Goal: Task Accomplishment & Management: Complete application form

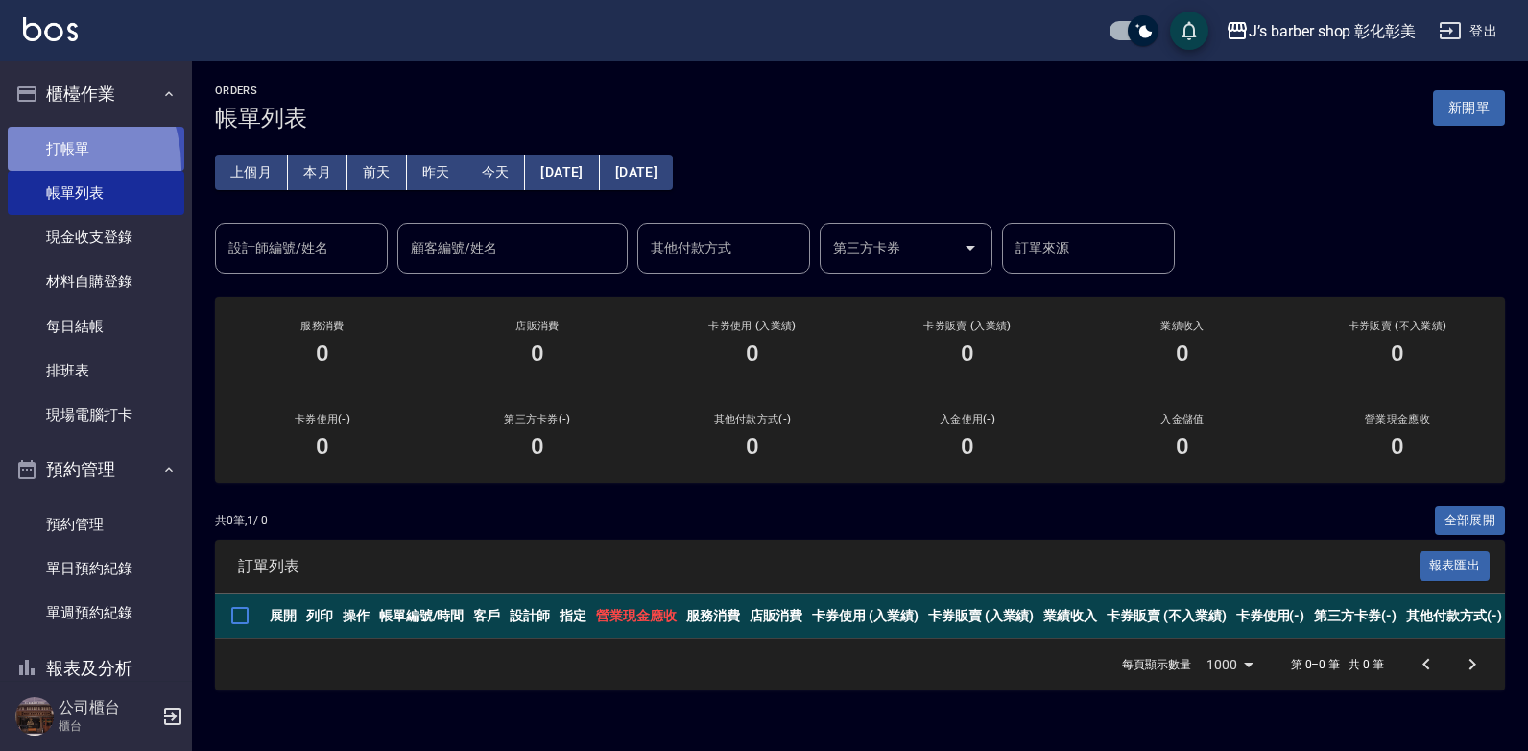
click at [29, 168] on link "打帳單" at bounding box center [96, 149] width 177 height 44
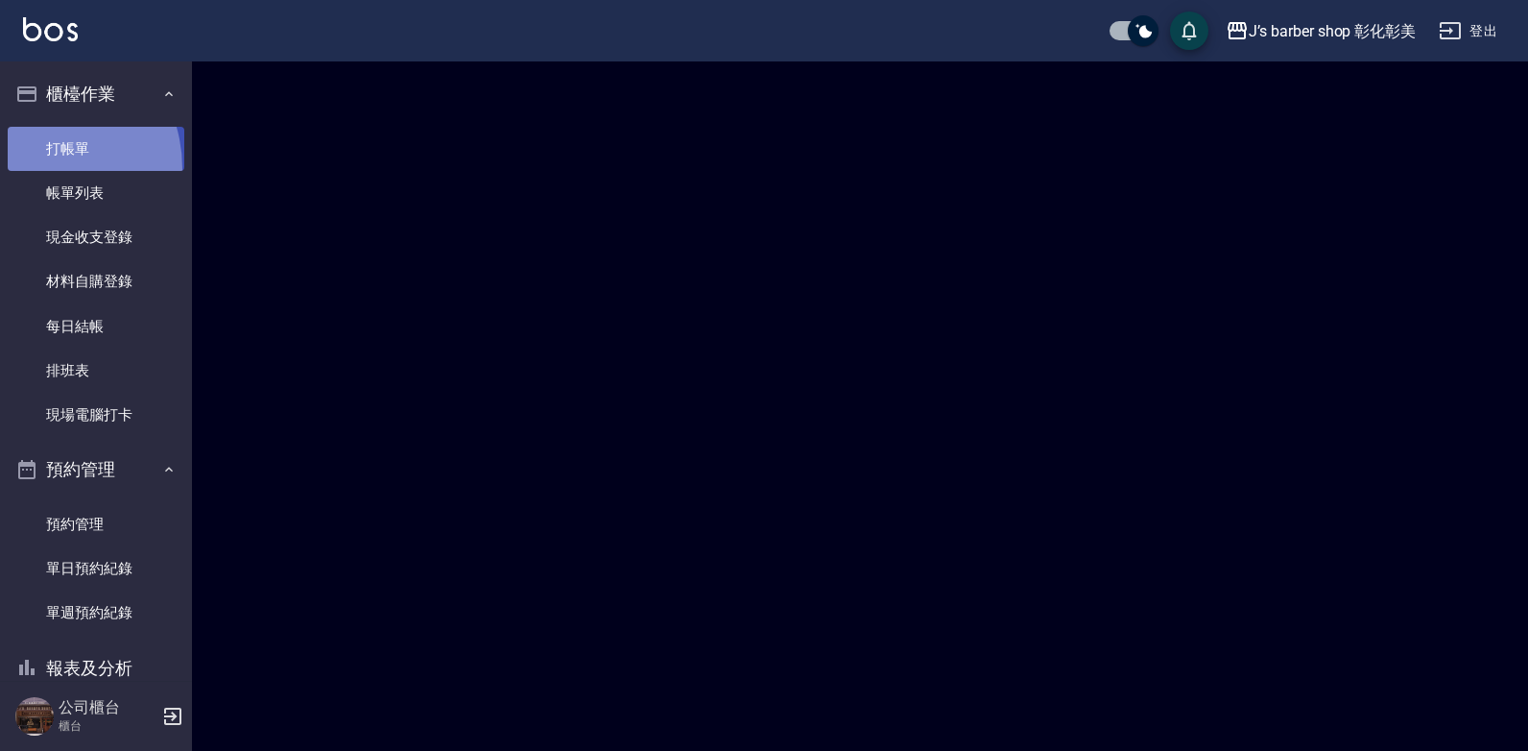
click at [30, 168] on link "打帳單" at bounding box center [96, 149] width 177 height 44
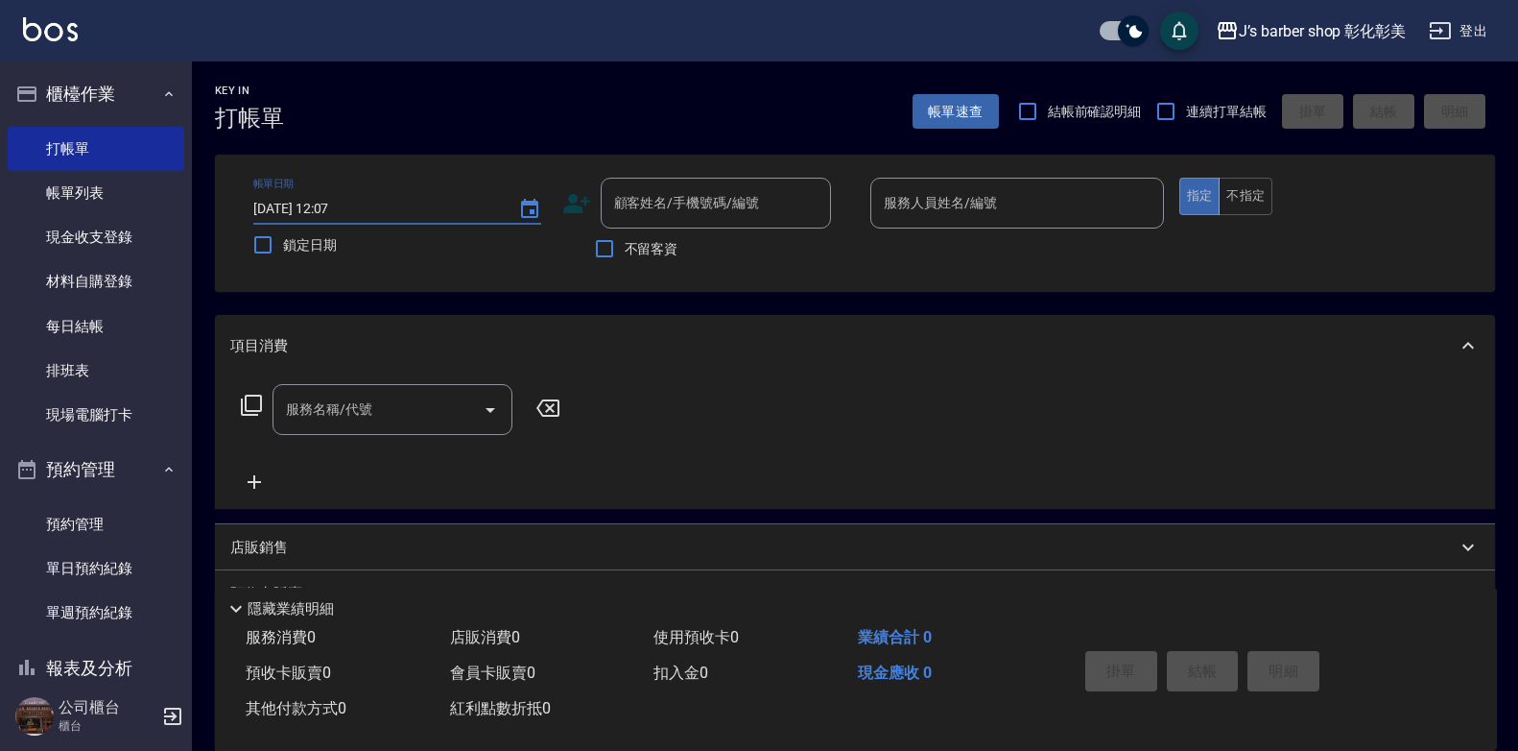
click at [325, 198] on input "[DATE] 12:07" at bounding box center [376, 209] width 246 height 32
click at [339, 202] on input "[DATE] 12:07" at bounding box center [376, 209] width 246 height 32
type input "[DATE] 10:30"
click at [716, 204] on div "顧客姓名/手機號碼/編號 顧客姓名/手機號碼/編號" at bounding box center [716, 203] width 230 height 51
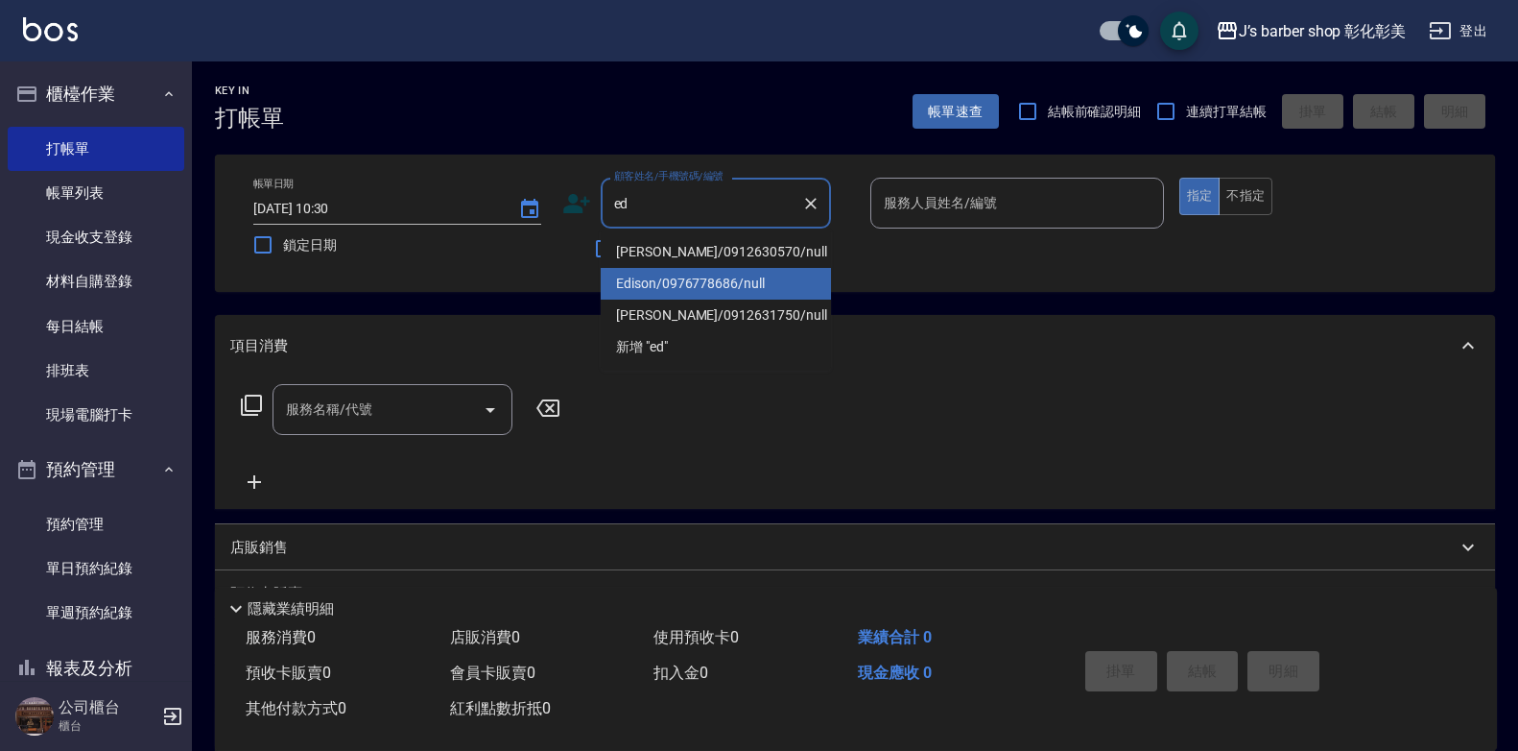
click at [689, 284] on li "Edison/0976778686/null" at bounding box center [716, 284] width 230 height 32
type input "Edison/0976778686/null"
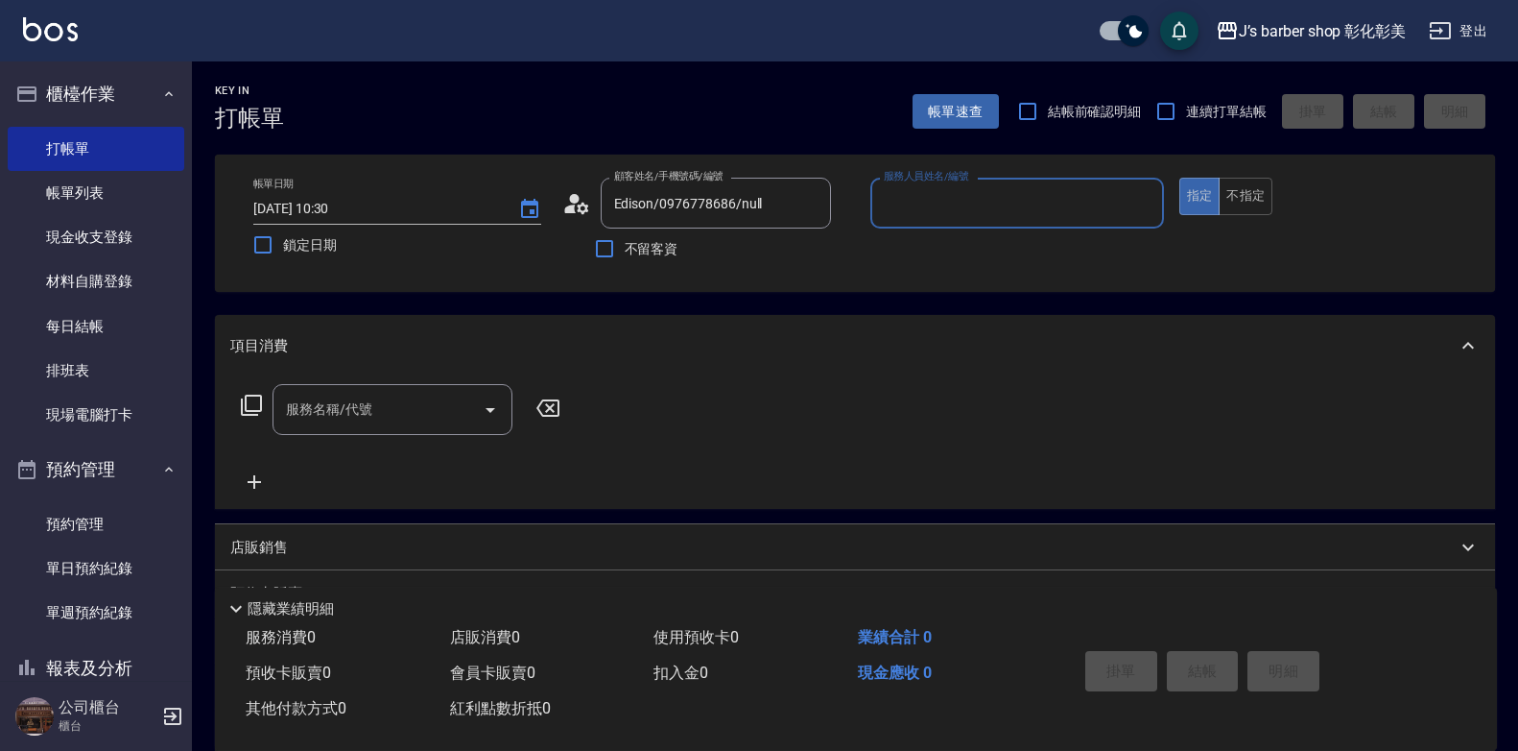
click at [972, 190] on input "服務人員姓名/編號" at bounding box center [1017, 203] width 276 height 34
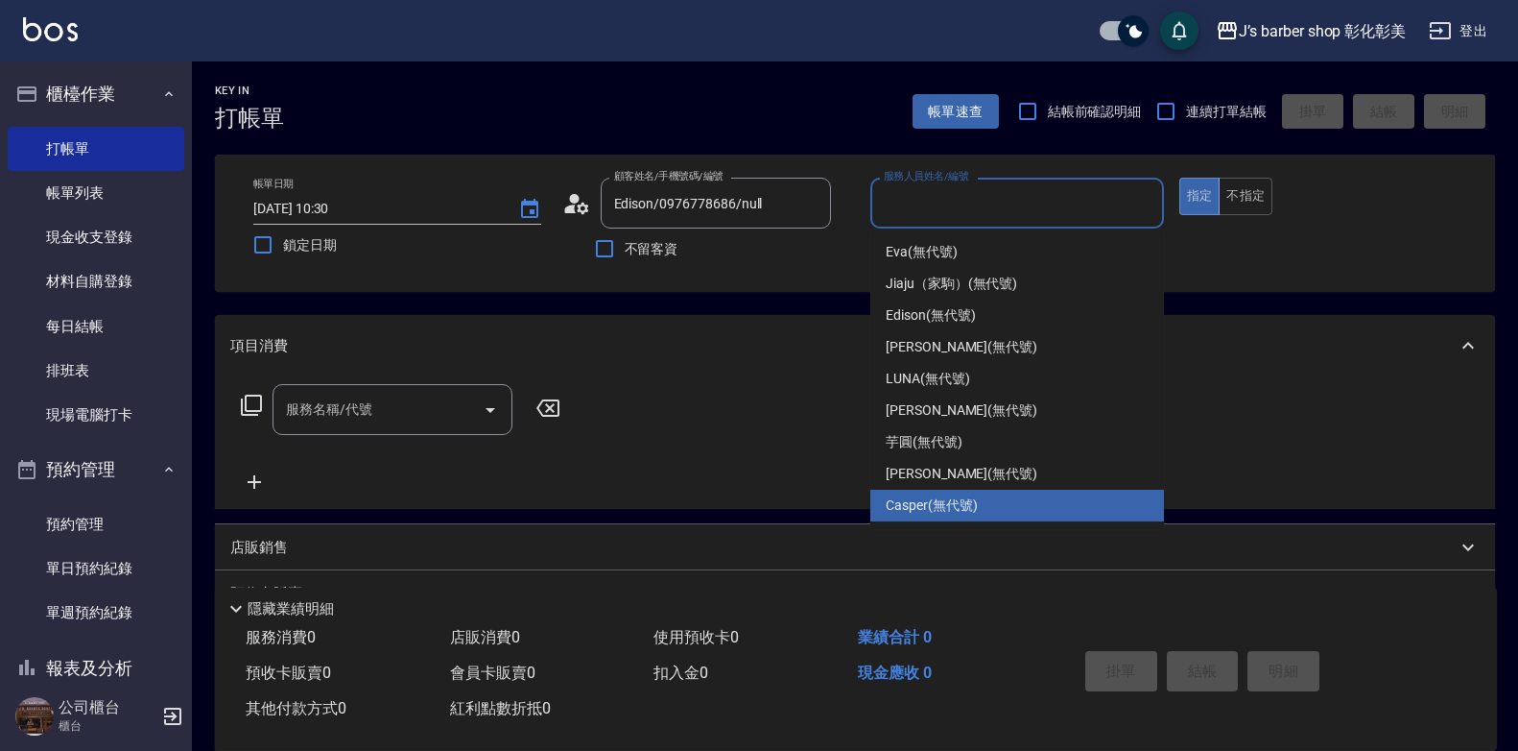
click at [957, 494] on div "Casper (無代號)" at bounding box center [1018, 505] width 294 height 32
click at [957, 494] on div "服務名稱/代號 服務名稱/代號" at bounding box center [855, 442] width 1280 height 132
type input "Casper(無代號)"
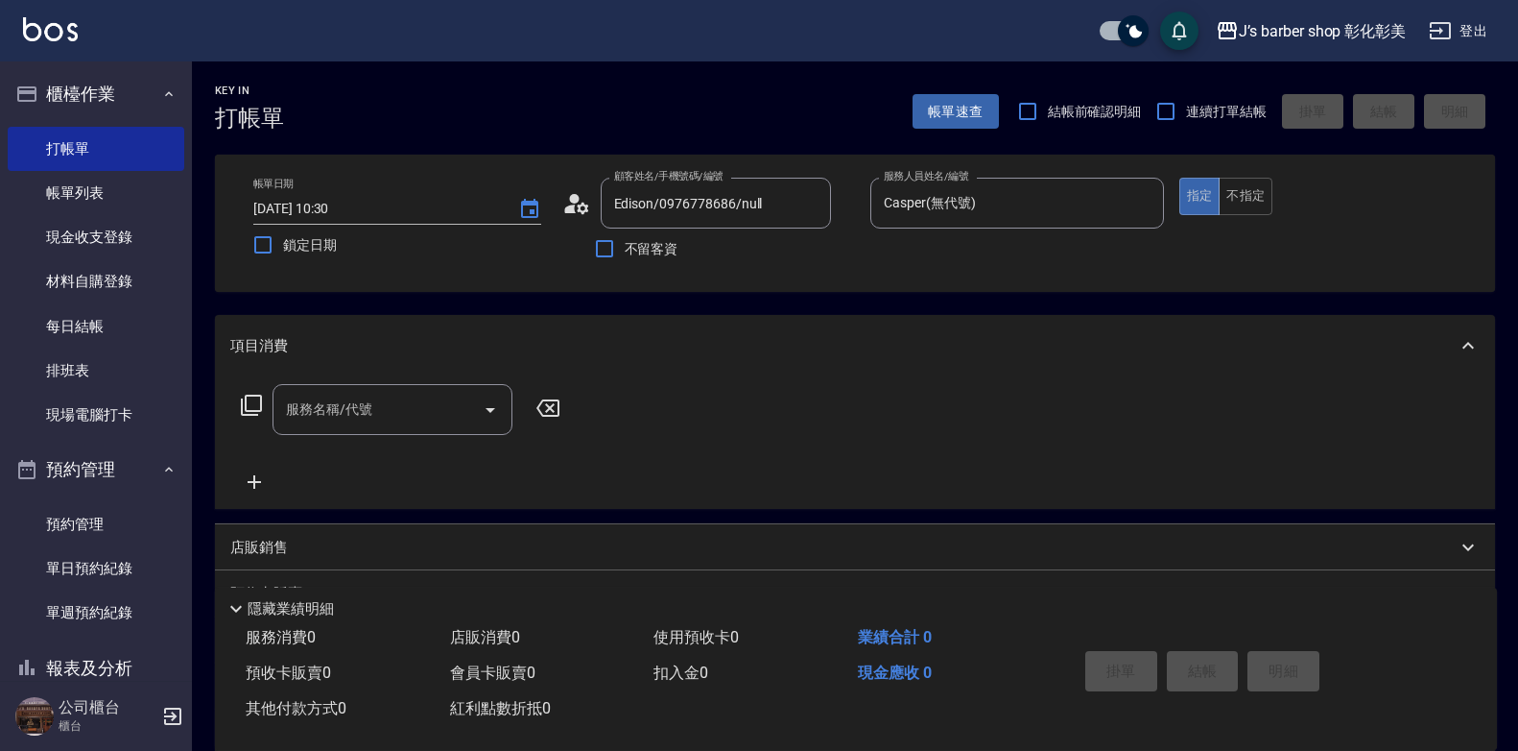
click at [454, 424] on input "服務名稱/代號" at bounding box center [378, 410] width 194 height 34
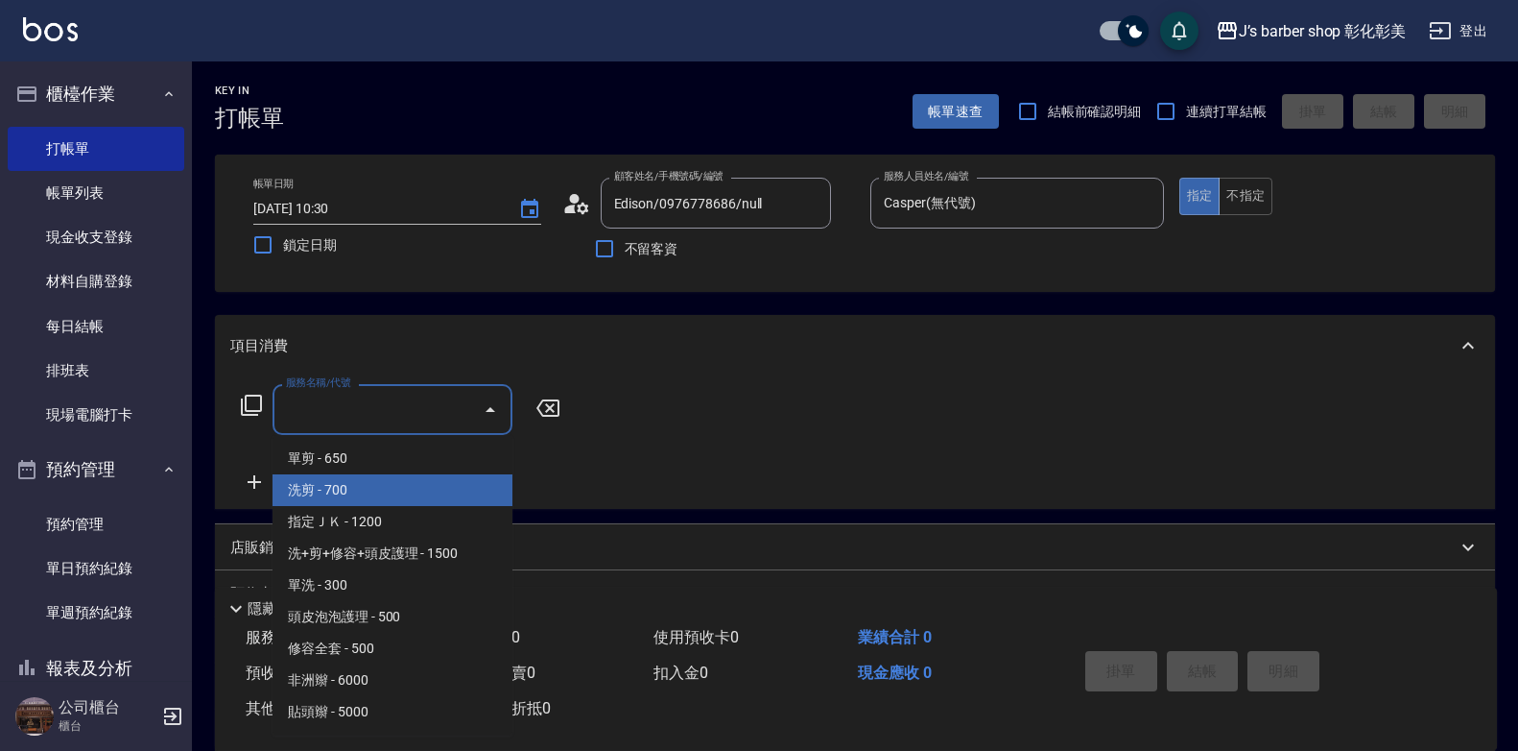
click at [393, 488] on span "洗剪 - 700" at bounding box center [393, 490] width 240 height 32
type input "洗剪(101)"
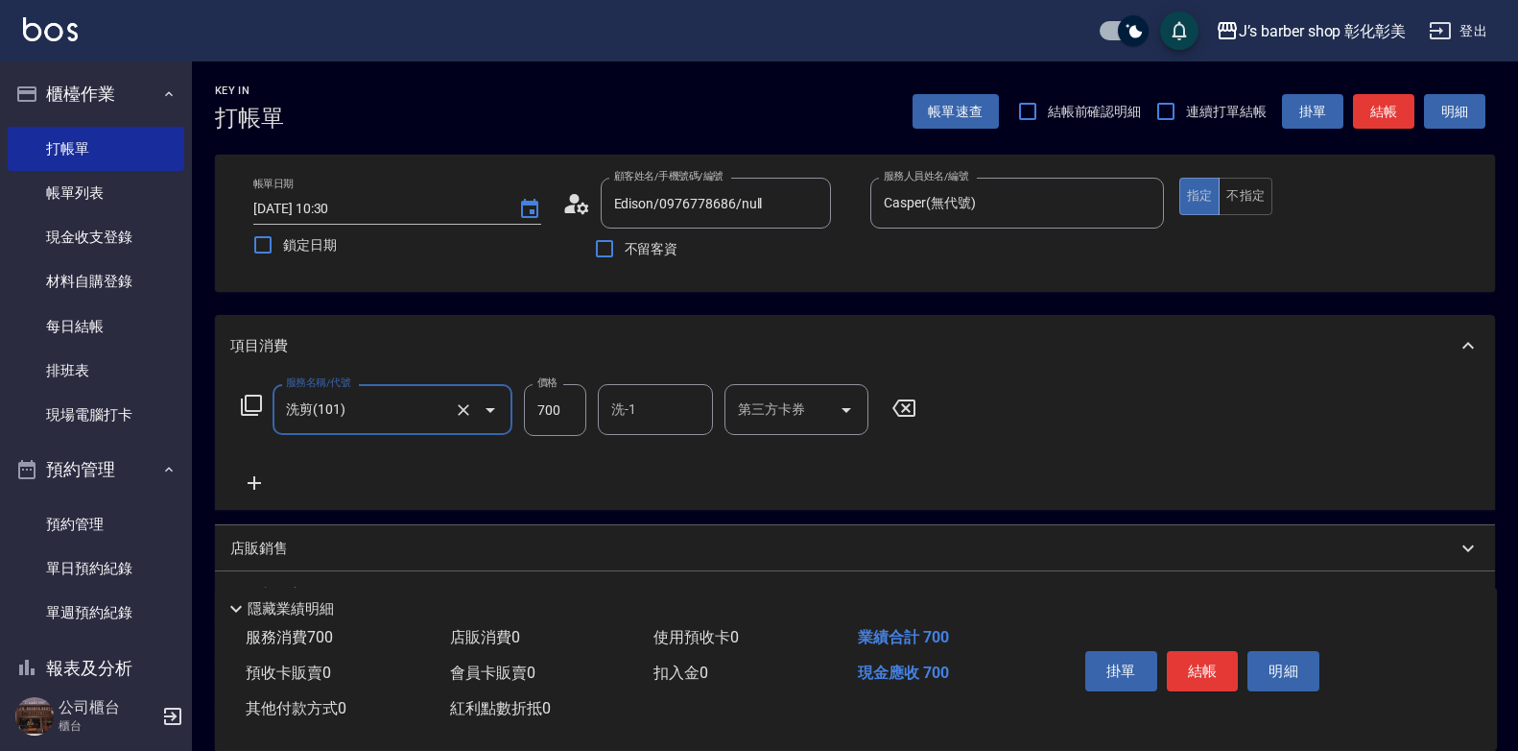
click at [543, 401] on input "700" at bounding box center [555, 410] width 62 height 52
type input "600"
click at [1202, 658] on button "結帳" at bounding box center [1203, 671] width 72 height 40
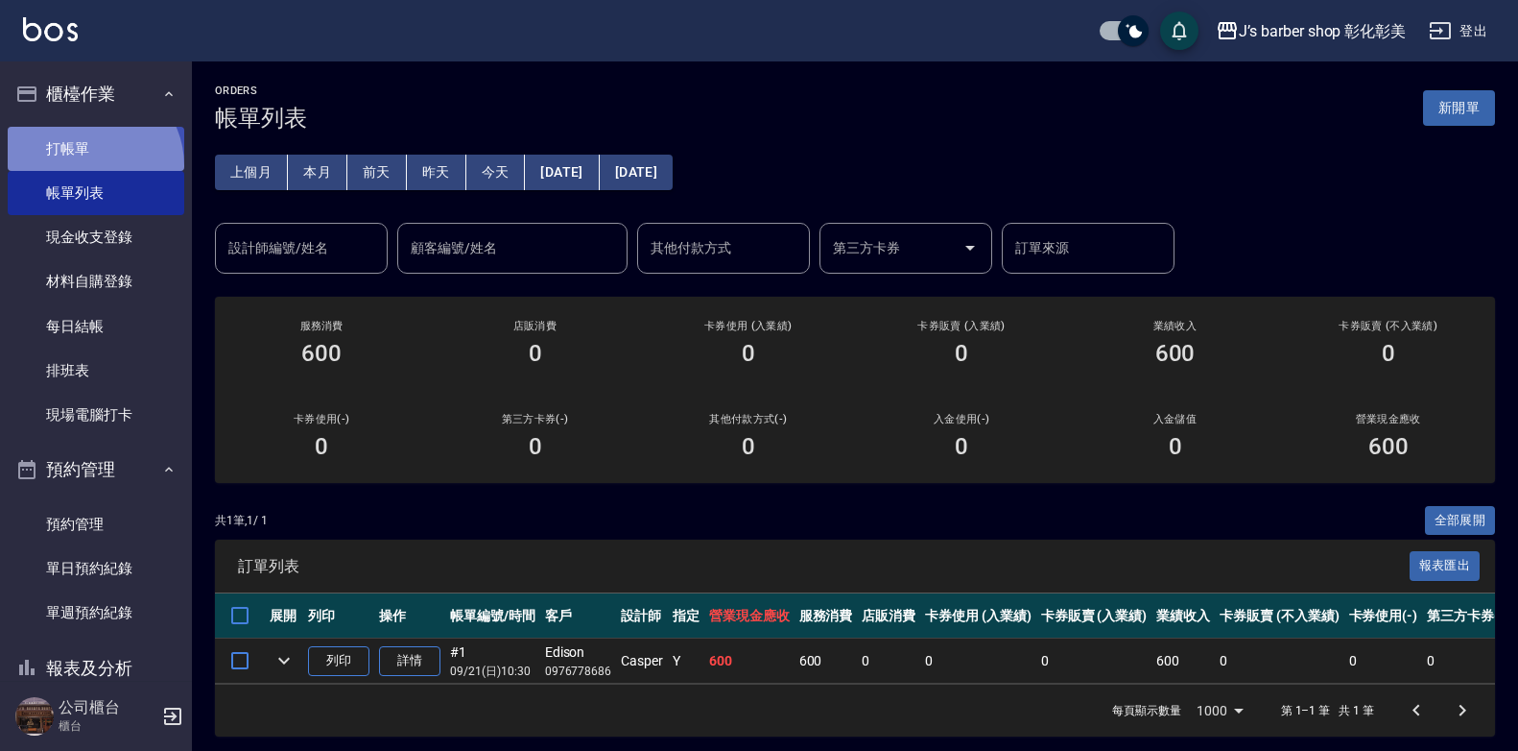
click at [89, 165] on link "打帳單" at bounding box center [96, 149] width 177 height 44
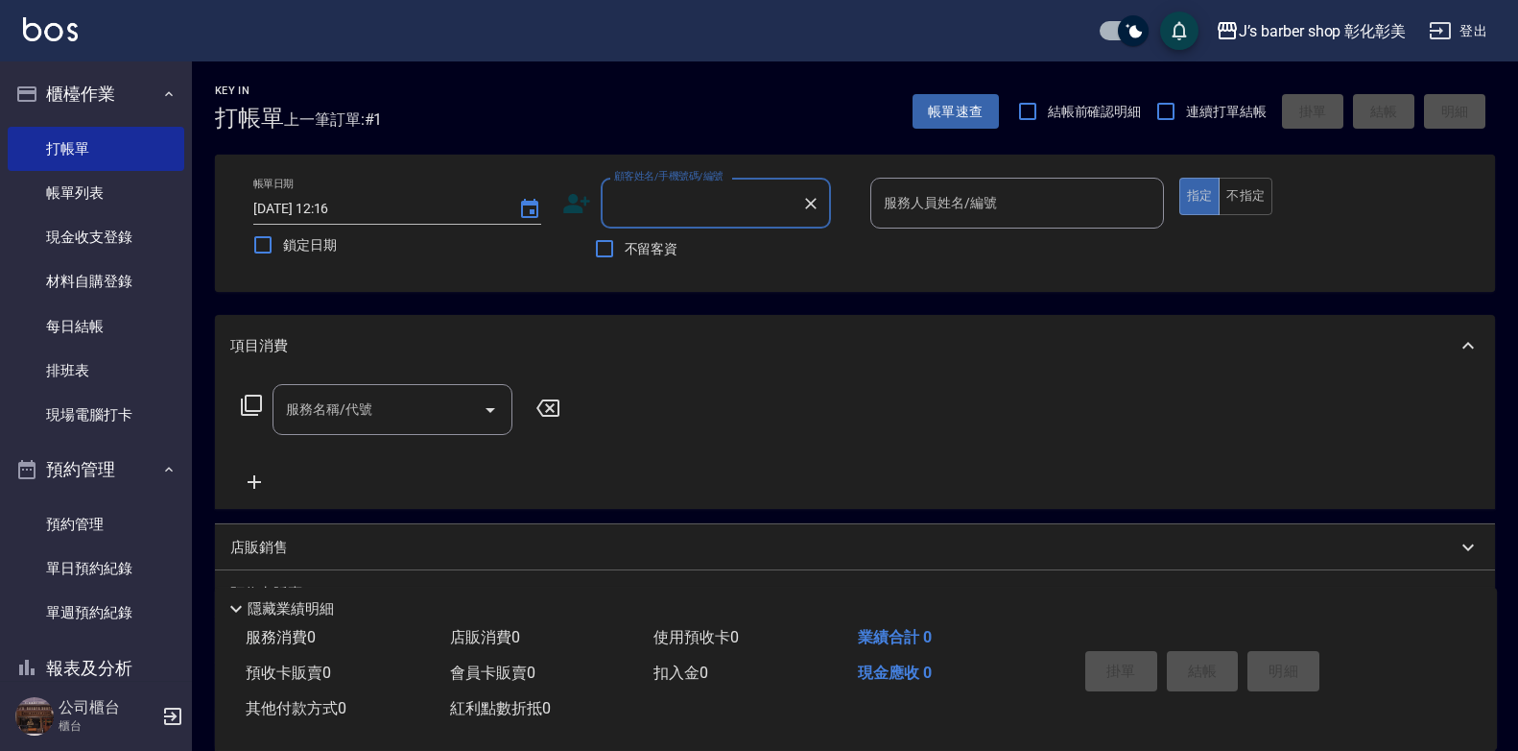
click at [663, 195] on input "顧客姓名/手機號碼/編號" at bounding box center [701, 203] width 184 height 34
type input "x"
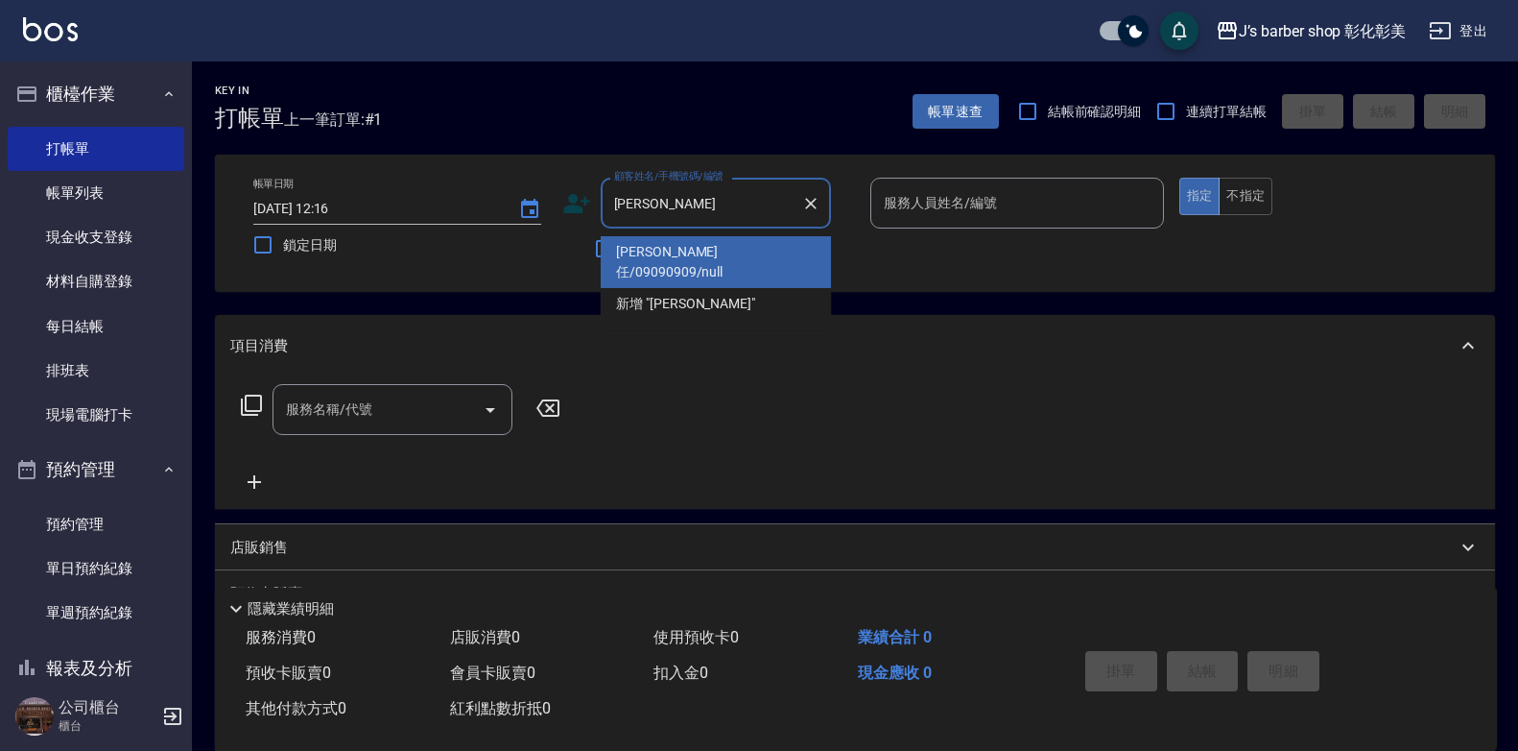
click at [678, 248] on li "[PERSON_NAME]任/09090909/null" at bounding box center [716, 262] width 230 height 52
type input "[PERSON_NAME]"
click at [678, 248] on span "不留客資" at bounding box center [652, 249] width 54 height 20
click at [625, 248] on input "不留客資" at bounding box center [605, 248] width 40 height 40
checkbox input "true"
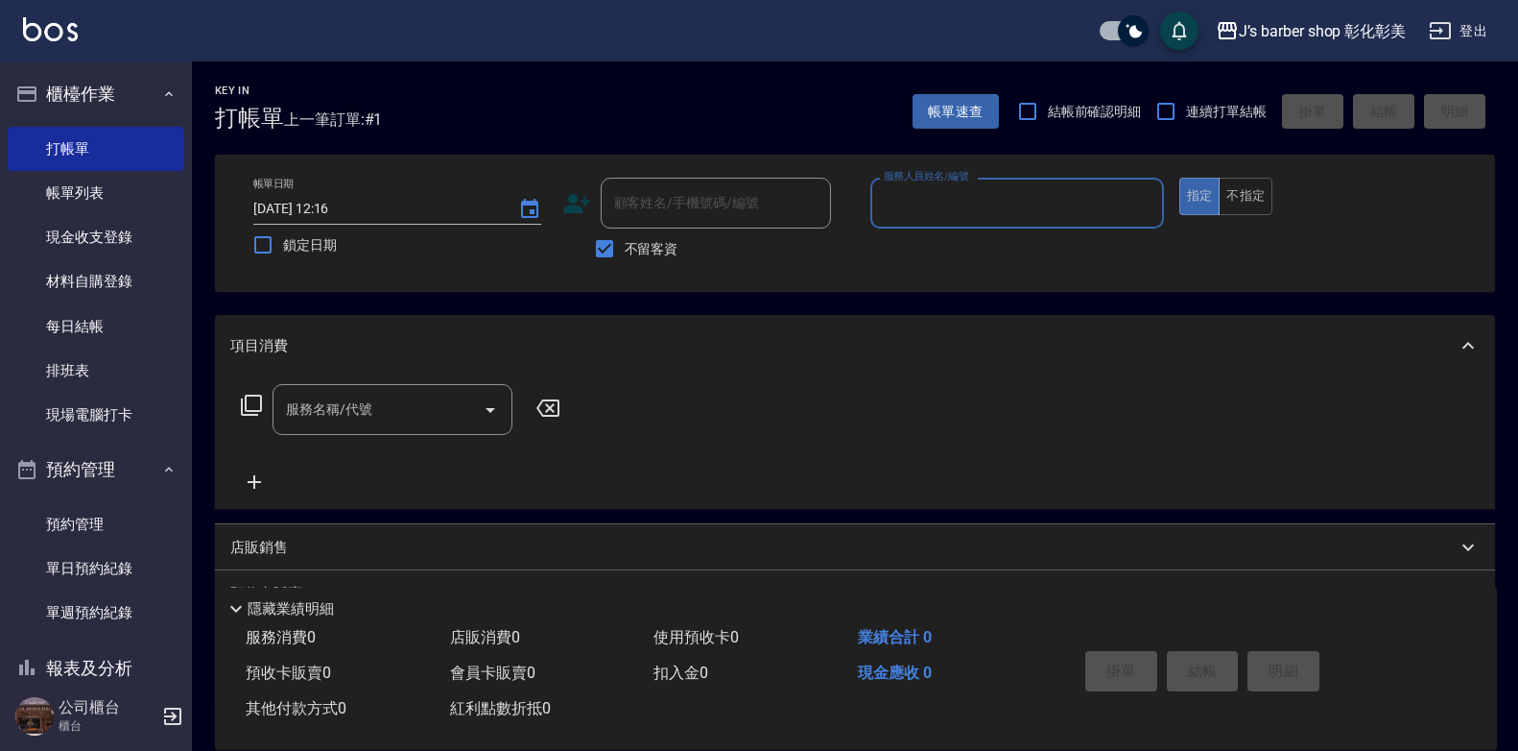
click at [917, 185] on div "服務人員姓名/編號" at bounding box center [1018, 203] width 294 height 51
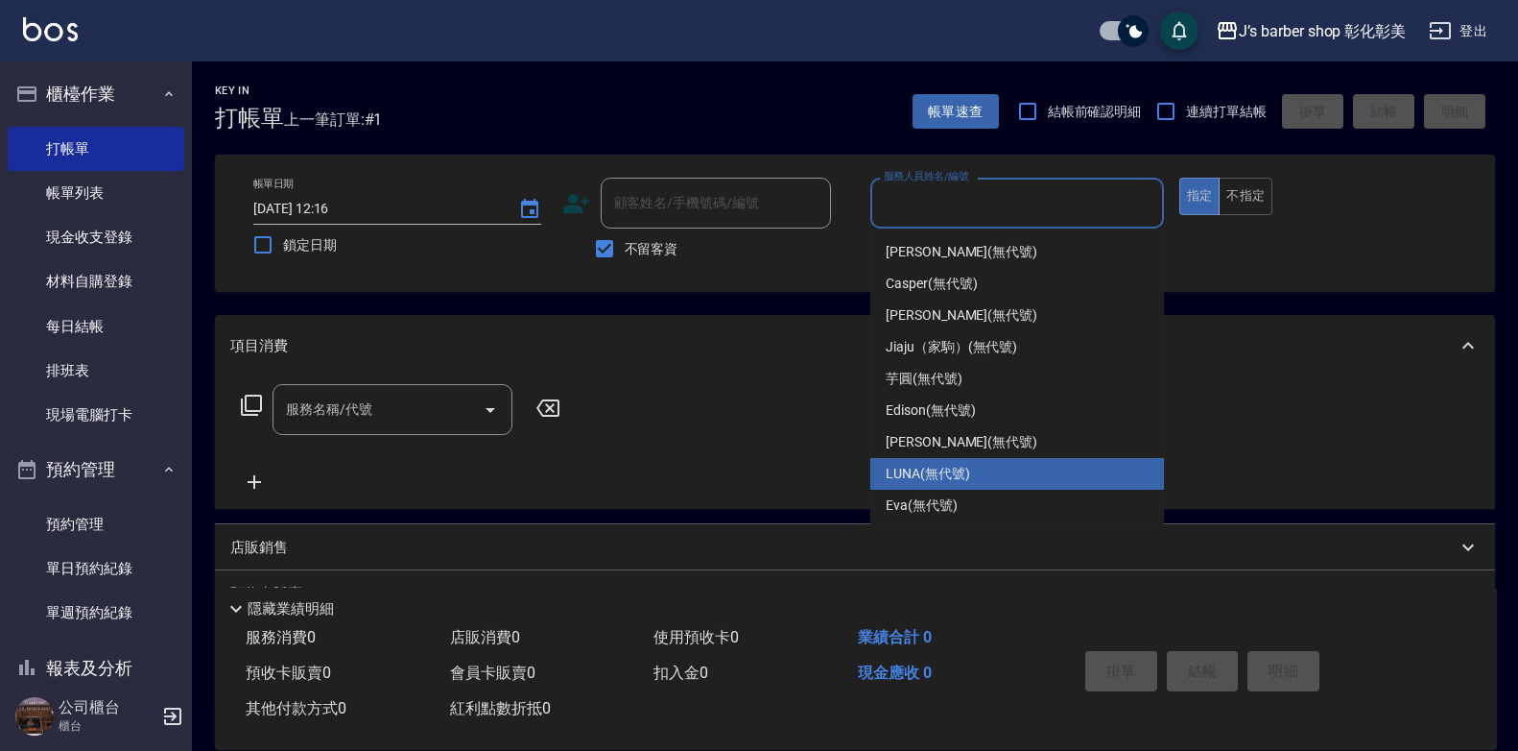
click at [945, 466] on span "LUNA (無代號)" at bounding box center [928, 474] width 84 height 20
type input "LUNA(無代號)"
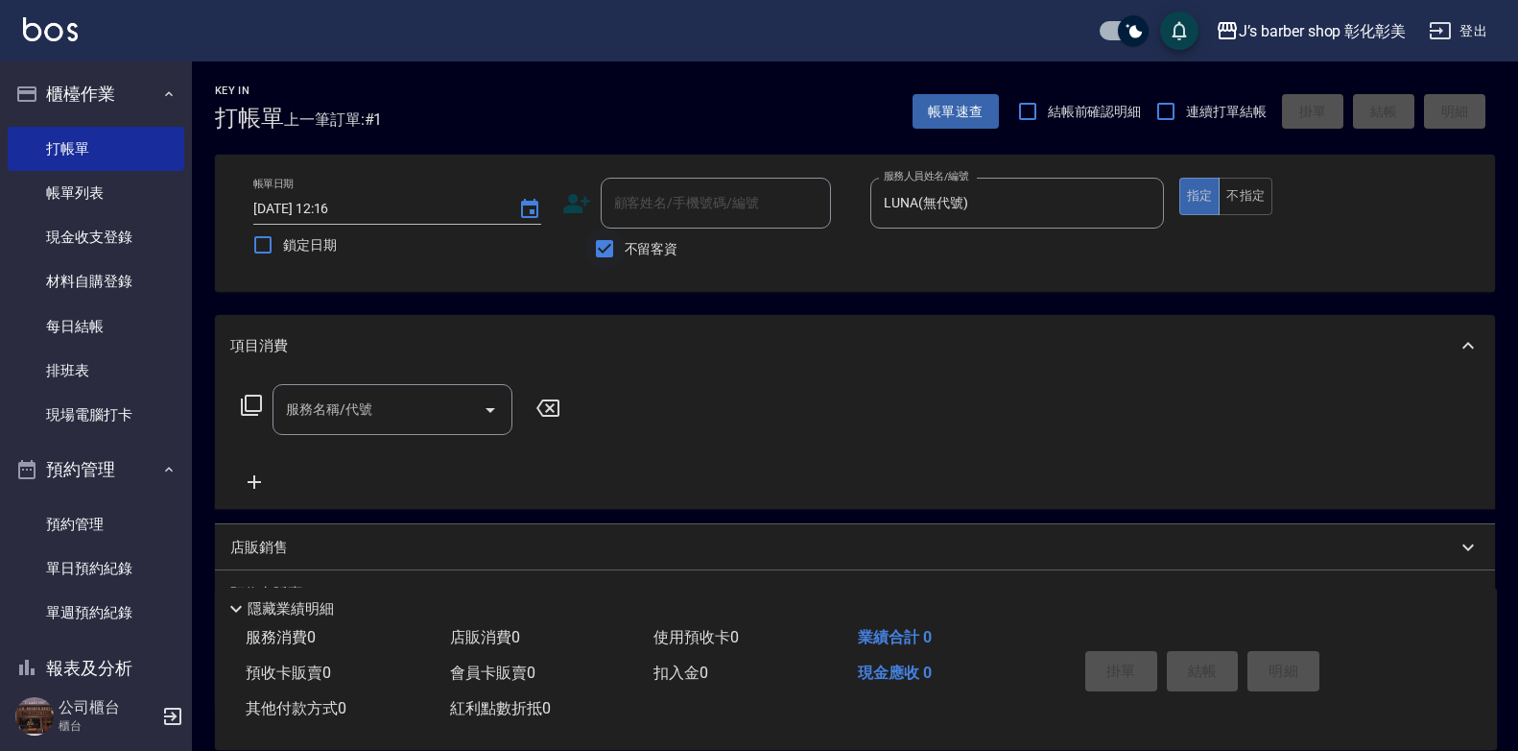
click at [618, 236] on input "不留客資" at bounding box center [605, 248] width 40 height 40
checkbox input "false"
click at [749, 200] on div "顧客姓名/手機號碼/編號 顧客姓名/手機號碼/編號" at bounding box center [716, 203] width 230 height 51
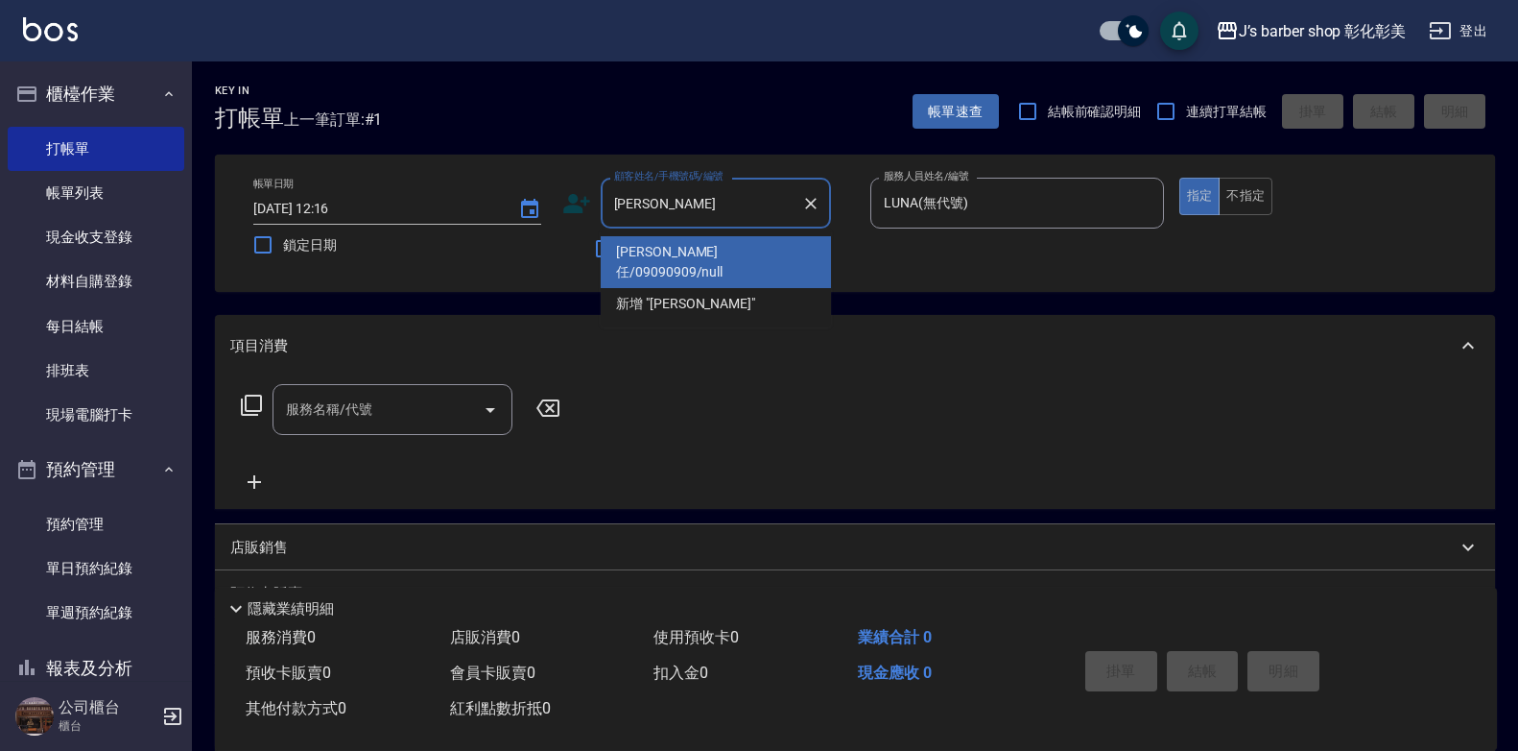
click at [807, 258] on li "[PERSON_NAME]任/09090909/null" at bounding box center [716, 262] width 230 height 52
type input "[PERSON_NAME]任/09090909/null"
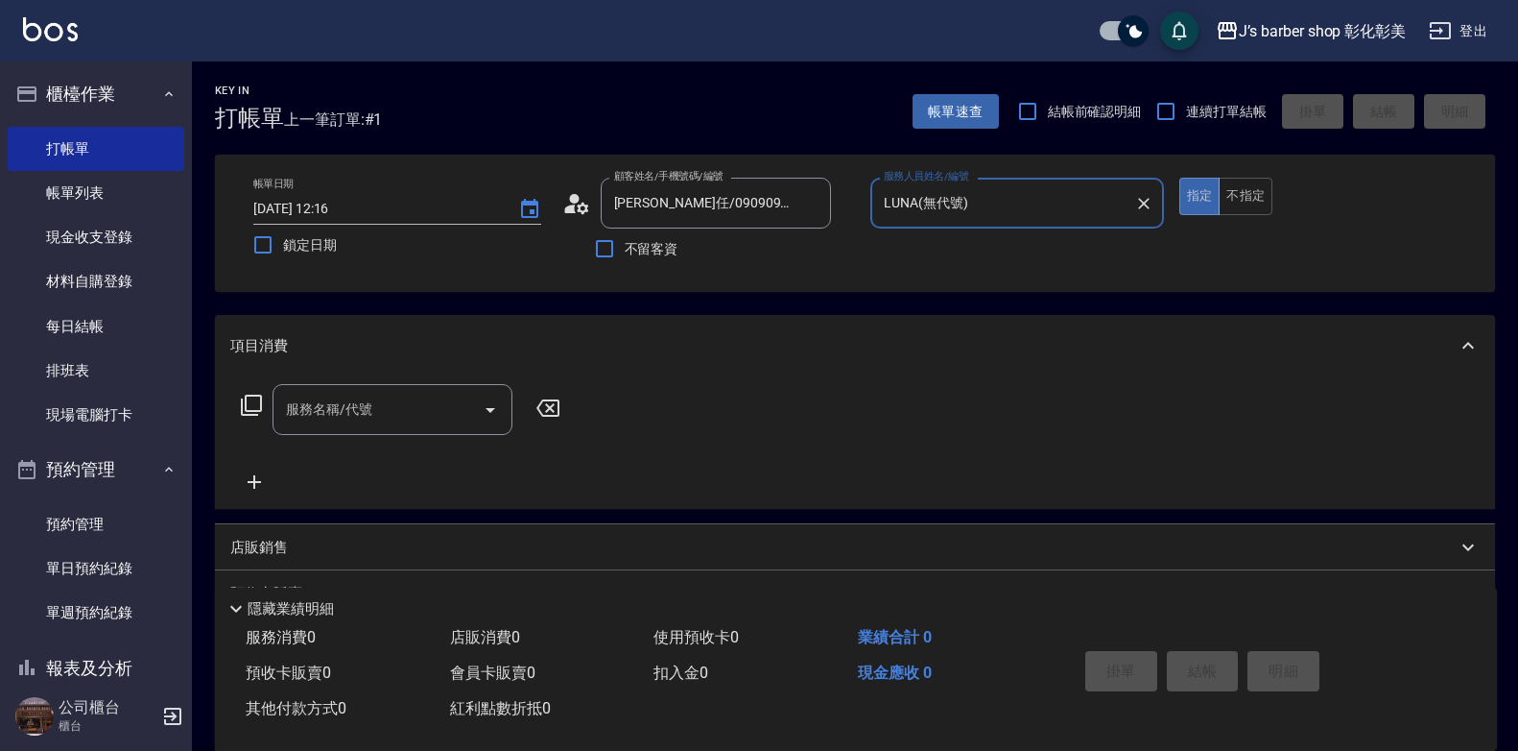
click at [393, 411] on input "服務名稱/代號" at bounding box center [378, 410] width 194 height 34
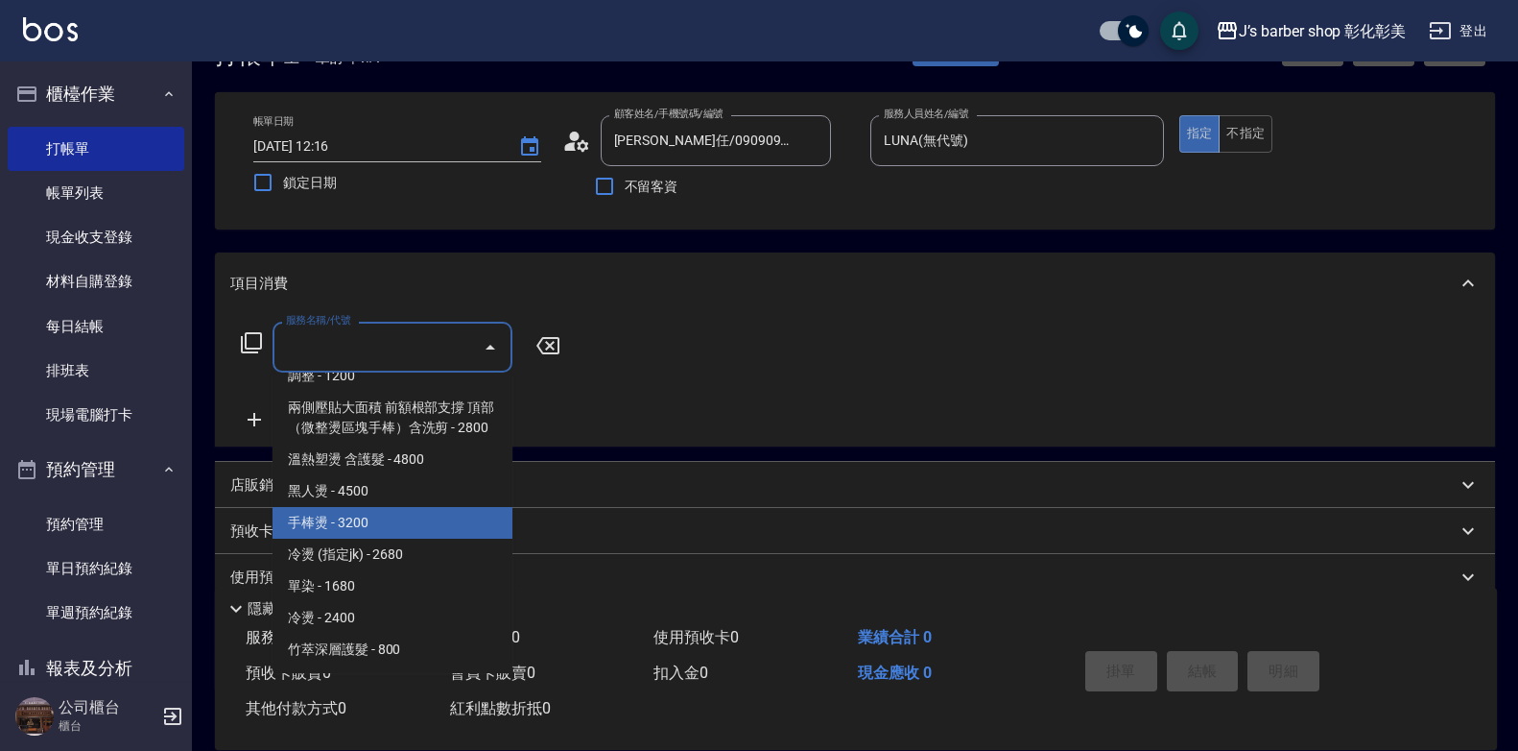
scroll to position [96, 0]
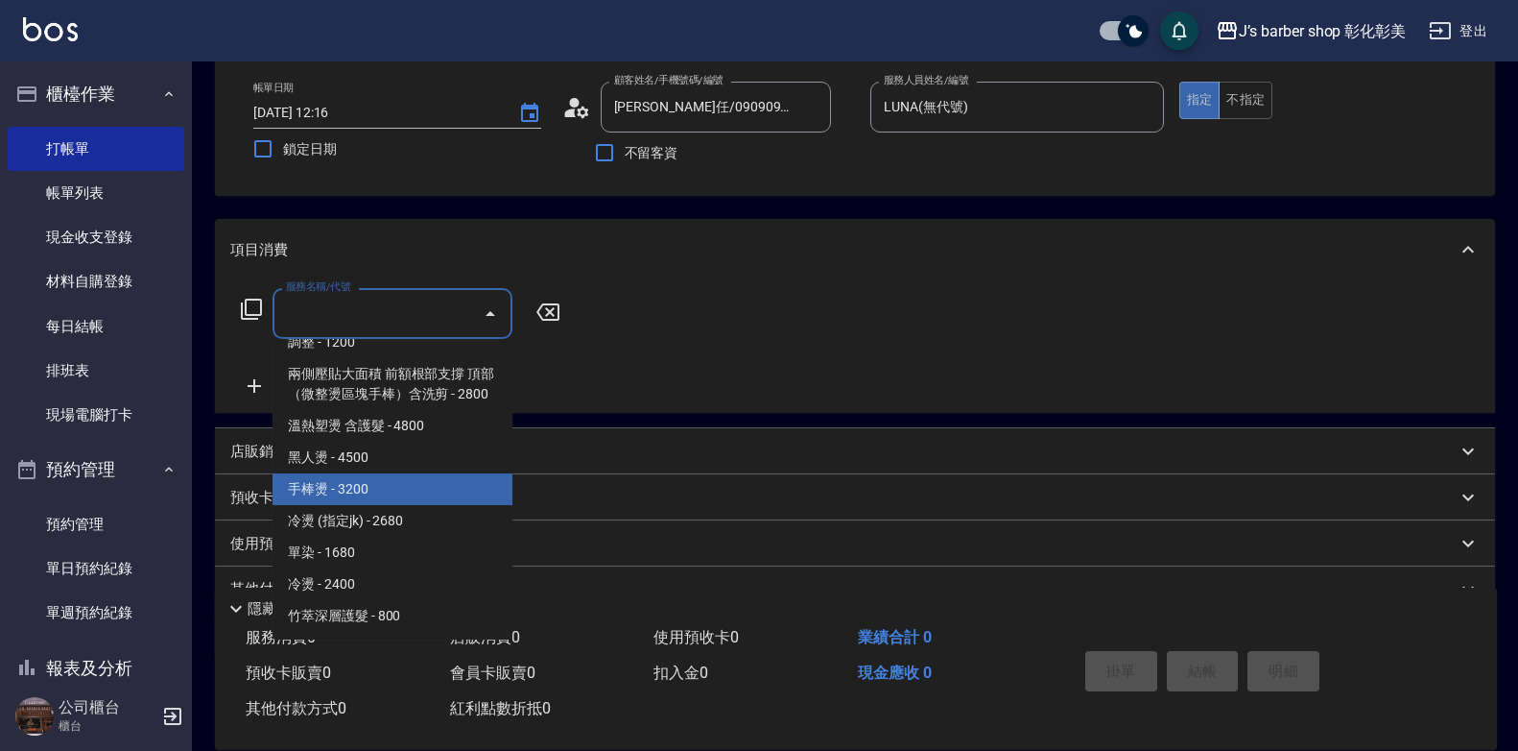
click at [405, 477] on span "手棒燙 - 3200" at bounding box center [393, 489] width 240 height 32
type input "手棒燙(HP1)"
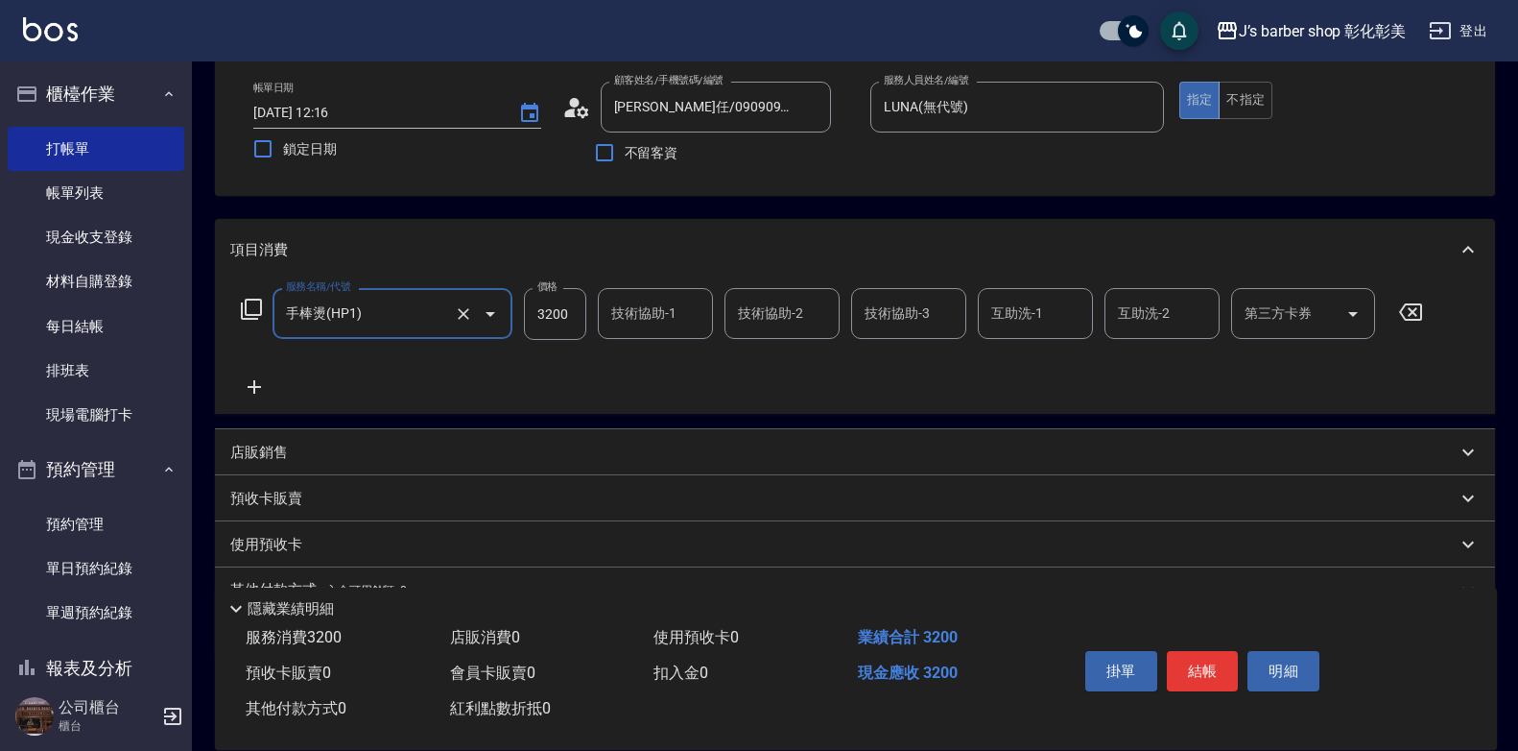
click at [561, 321] on input "3200" at bounding box center [555, 314] width 62 height 52
drag, startPoint x: 617, startPoint y: 295, endPoint x: 627, endPoint y: 296, distance: 9.6
click at [619, 295] on div "技術協助-1" at bounding box center [655, 313] width 115 height 51
type input "2600"
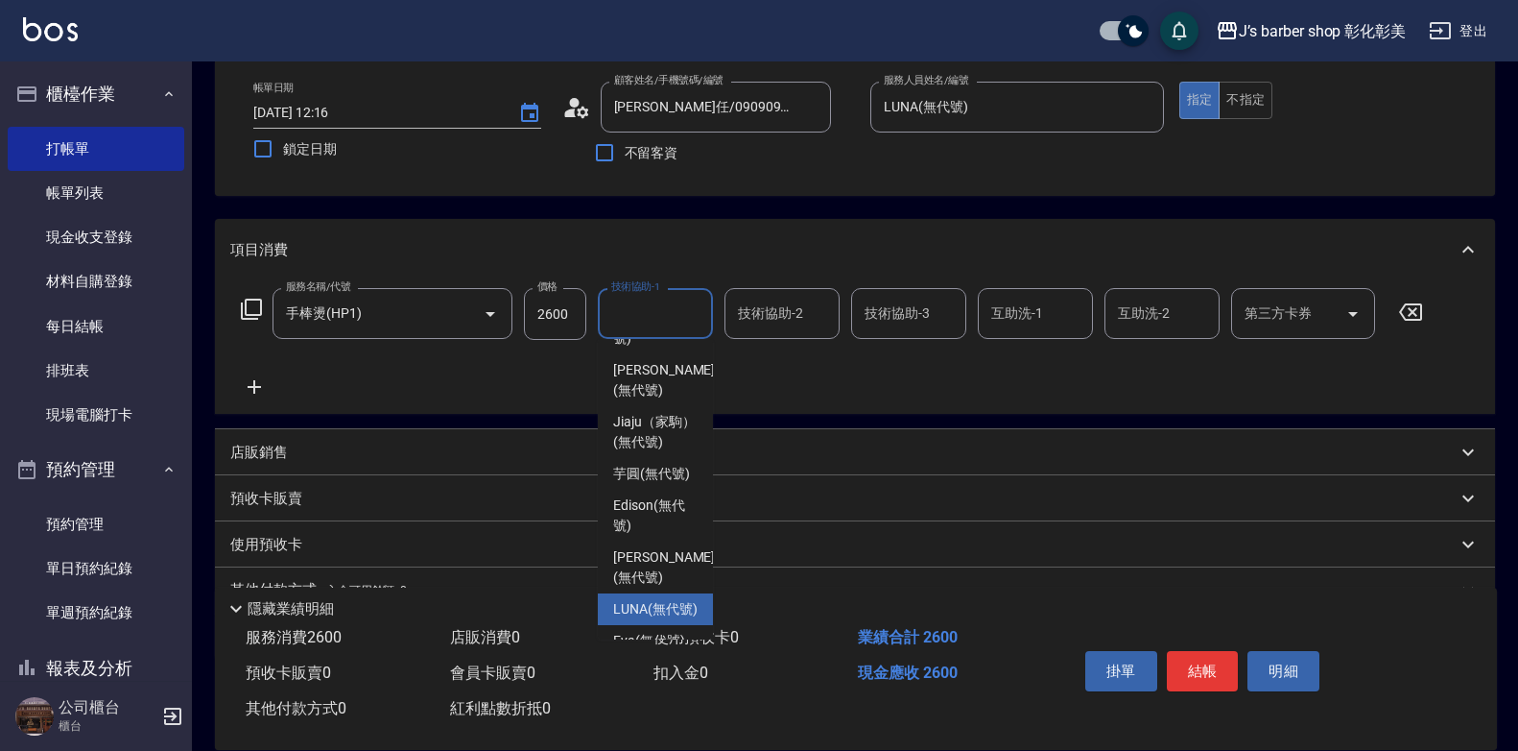
click at [657, 619] on span "LUNA (無代號)" at bounding box center [655, 609] width 84 height 20
type input "LUNA(無代號)"
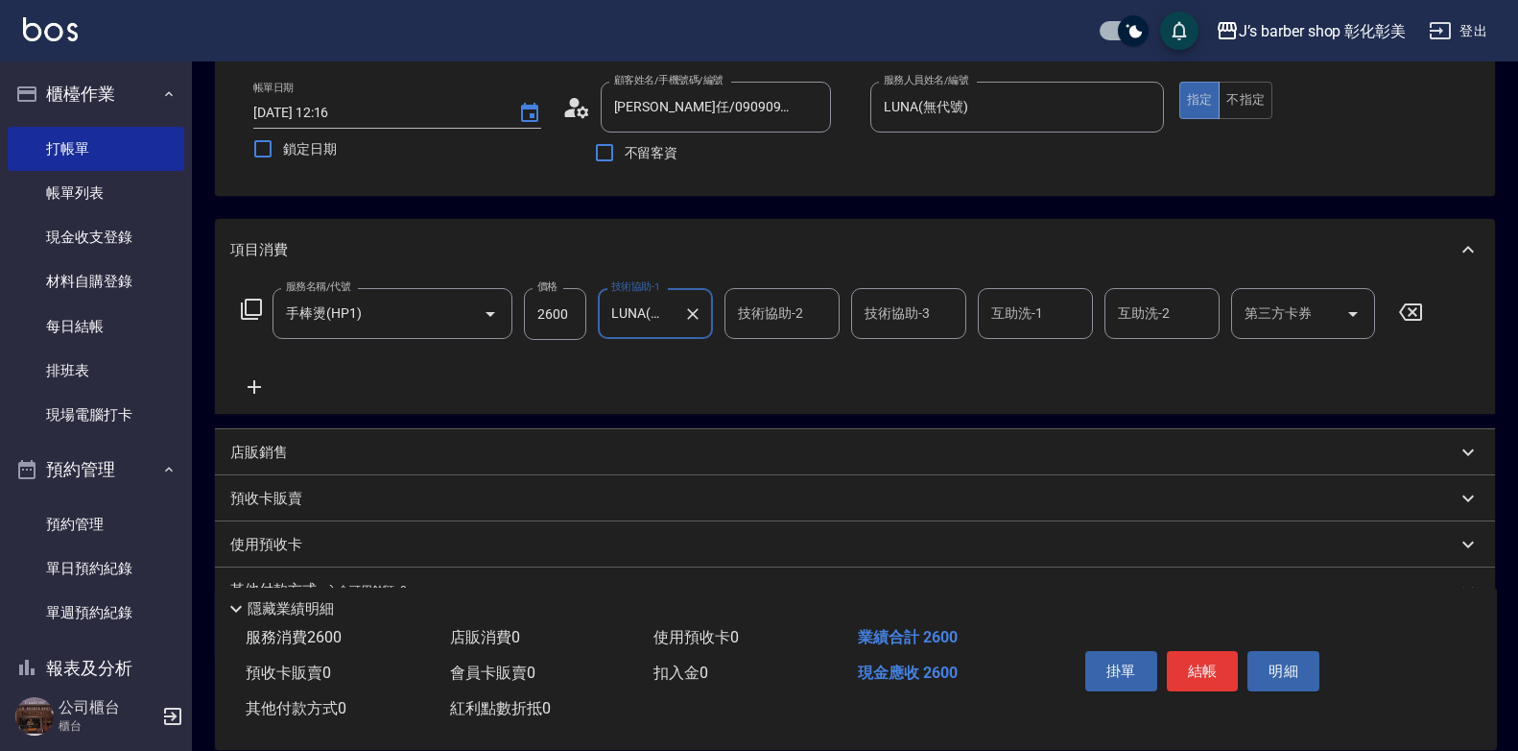
click at [798, 307] on input "技術協助-2" at bounding box center [782, 314] width 98 height 34
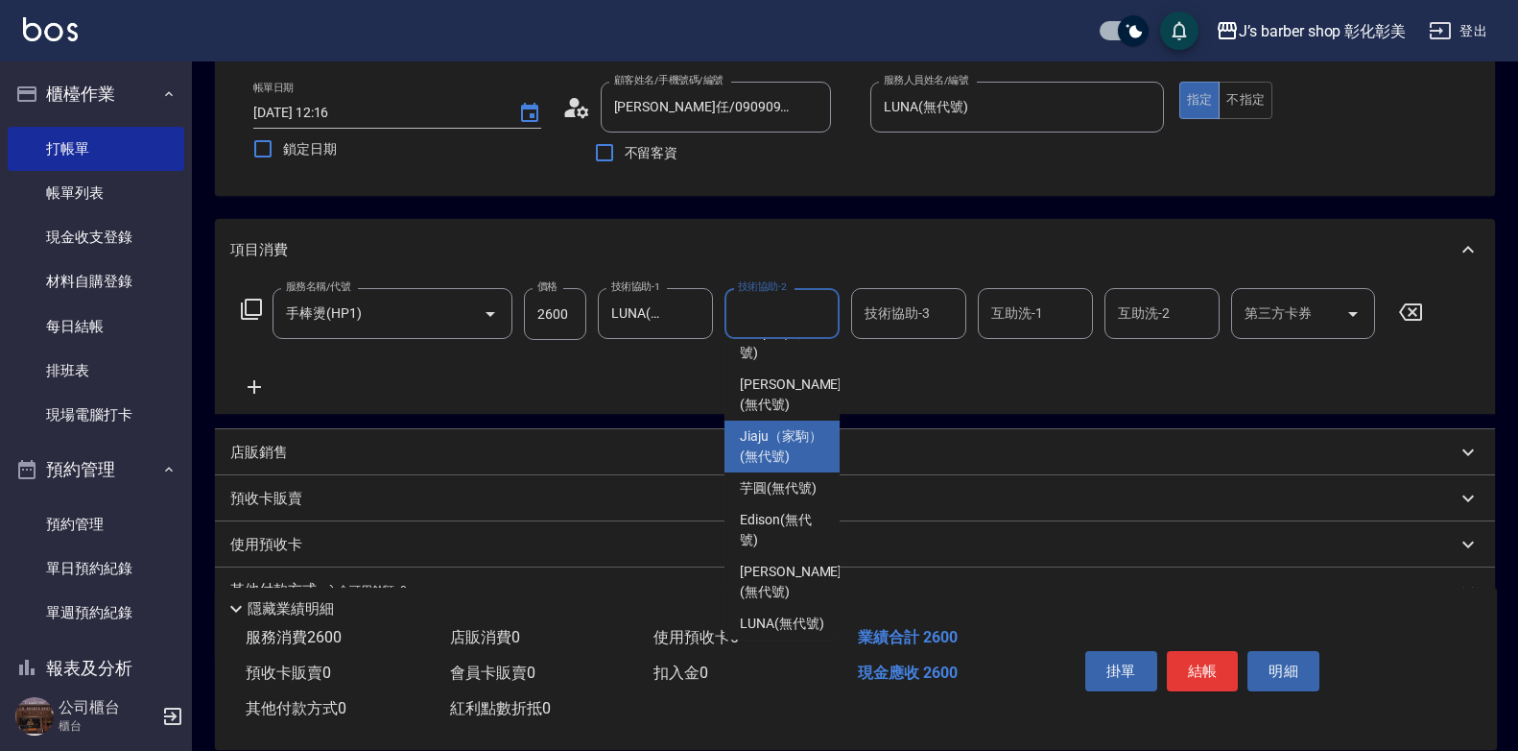
scroll to position [161, 0]
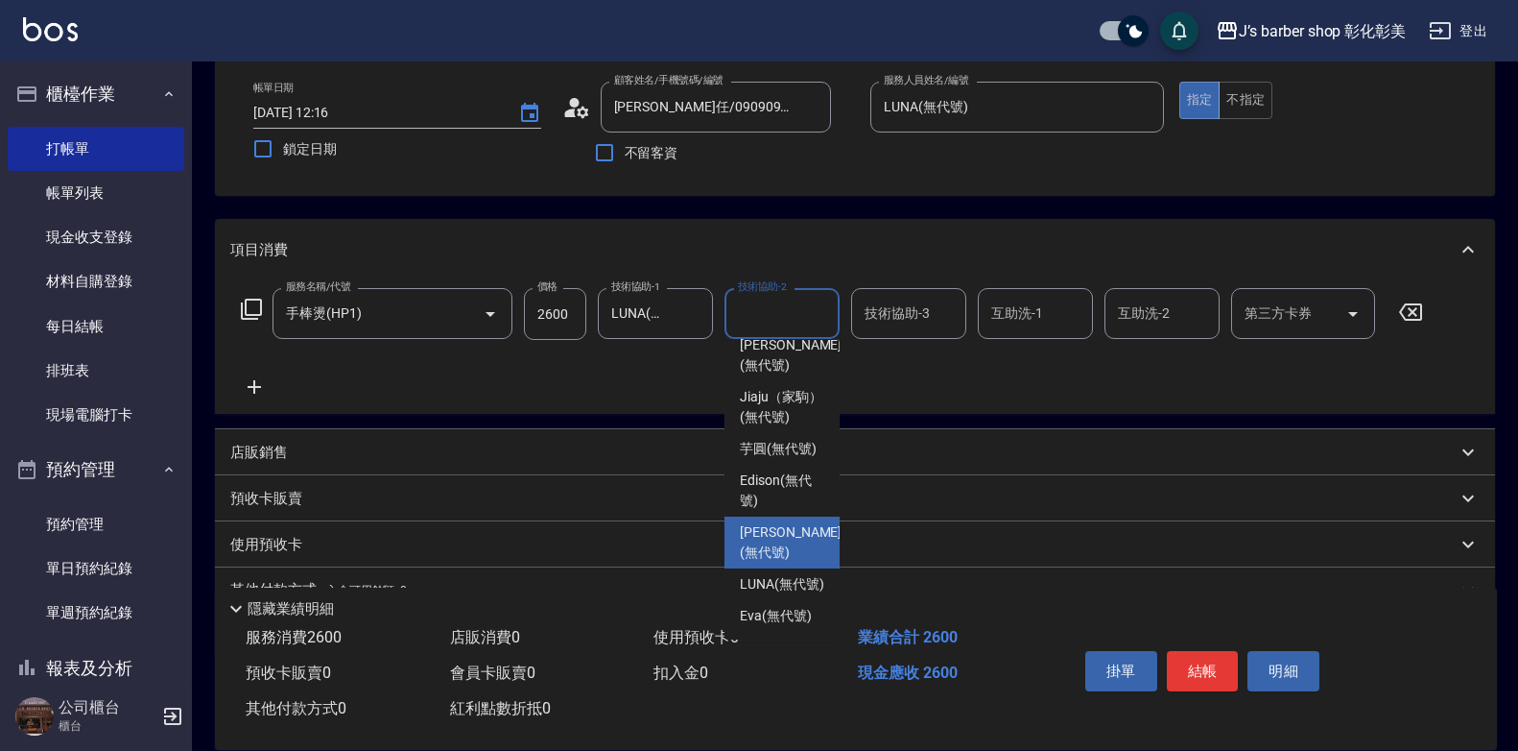
click at [787, 541] on span "[PERSON_NAME] (無代號)" at bounding box center [791, 542] width 102 height 40
click at [787, 541] on div "使用預收卡" at bounding box center [843, 545] width 1227 height 20
type input "[PERSON_NAME](無代號)"
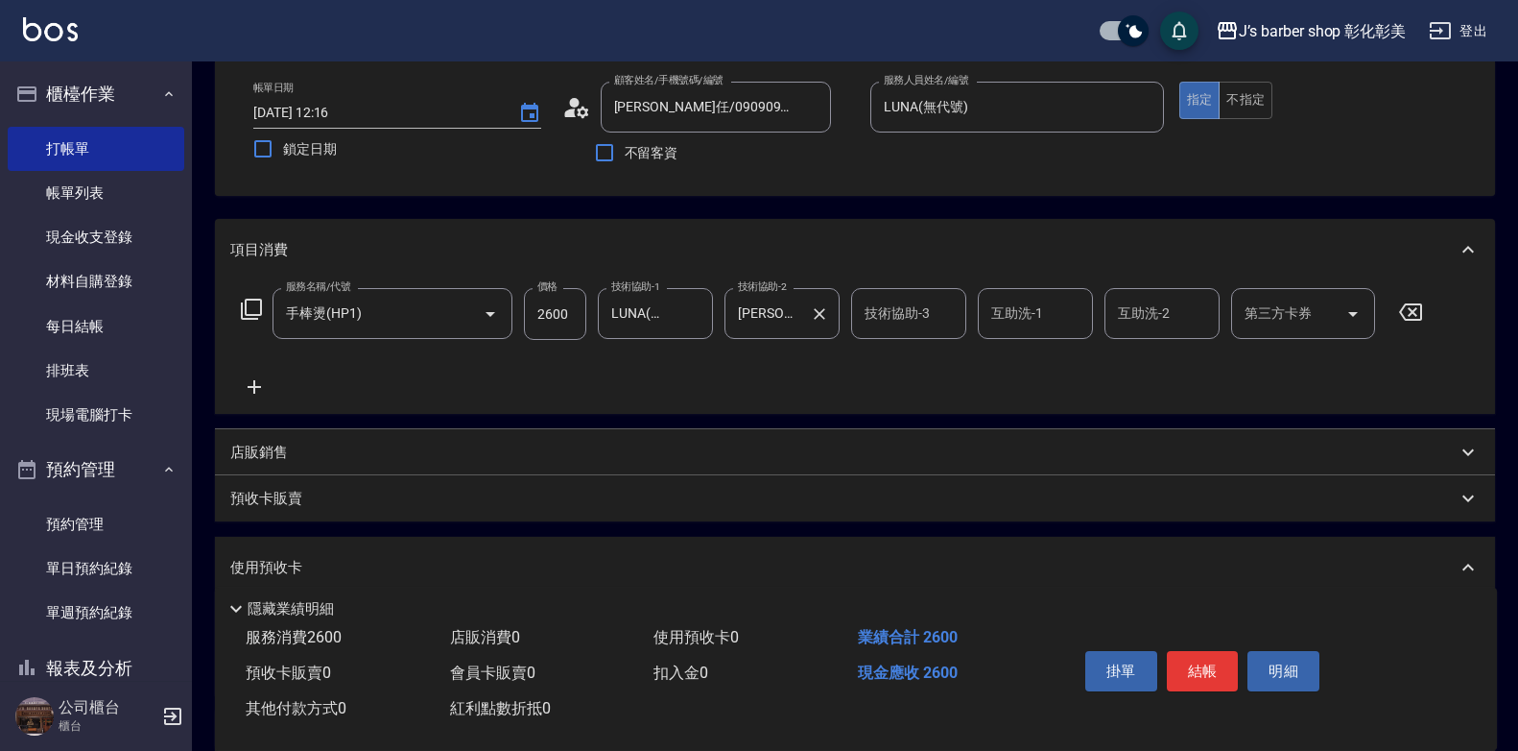
scroll to position [0, 0]
click at [802, 310] on div "[PERSON_NAME](無代號) 技術協助-2" at bounding box center [782, 313] width 115 height 51
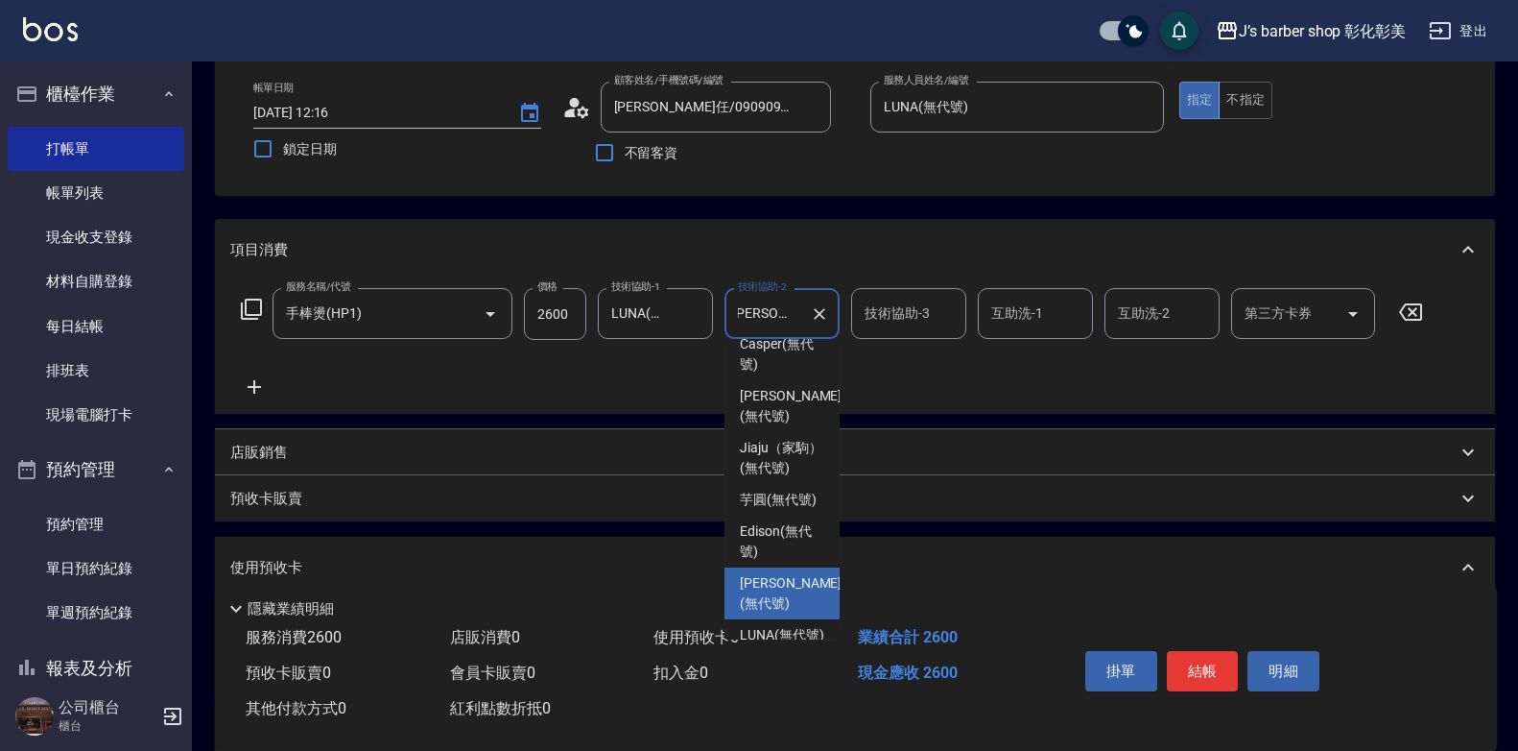
click at [820, 310] on icon "Clear" at bounding box center [819, 313] width 19 height 19
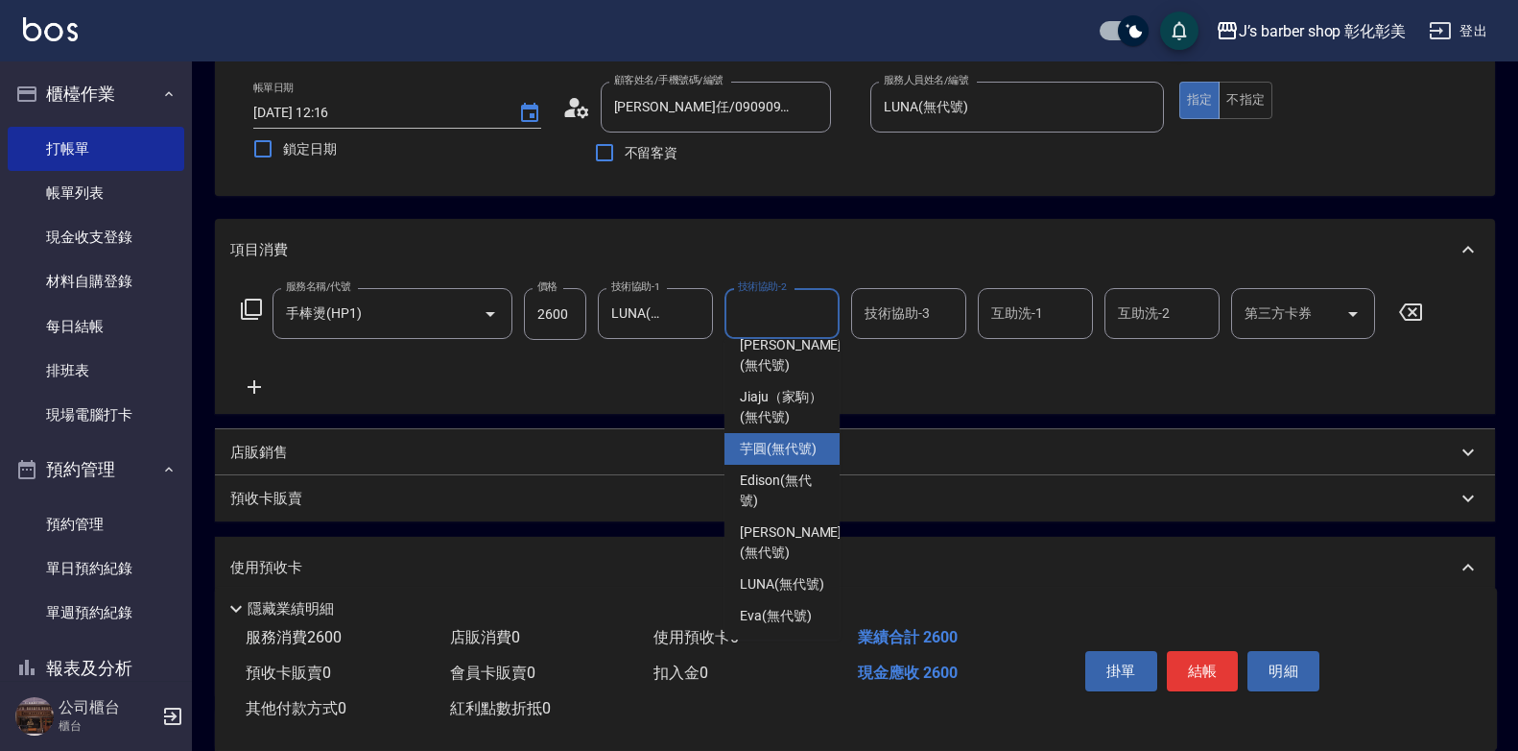
scroll to position [161, 0]
click at [778, 574] on span "LUNA (無代號)" at bounding box center [782, 584] width 84 height 20
type input "LUNA(無代號)"
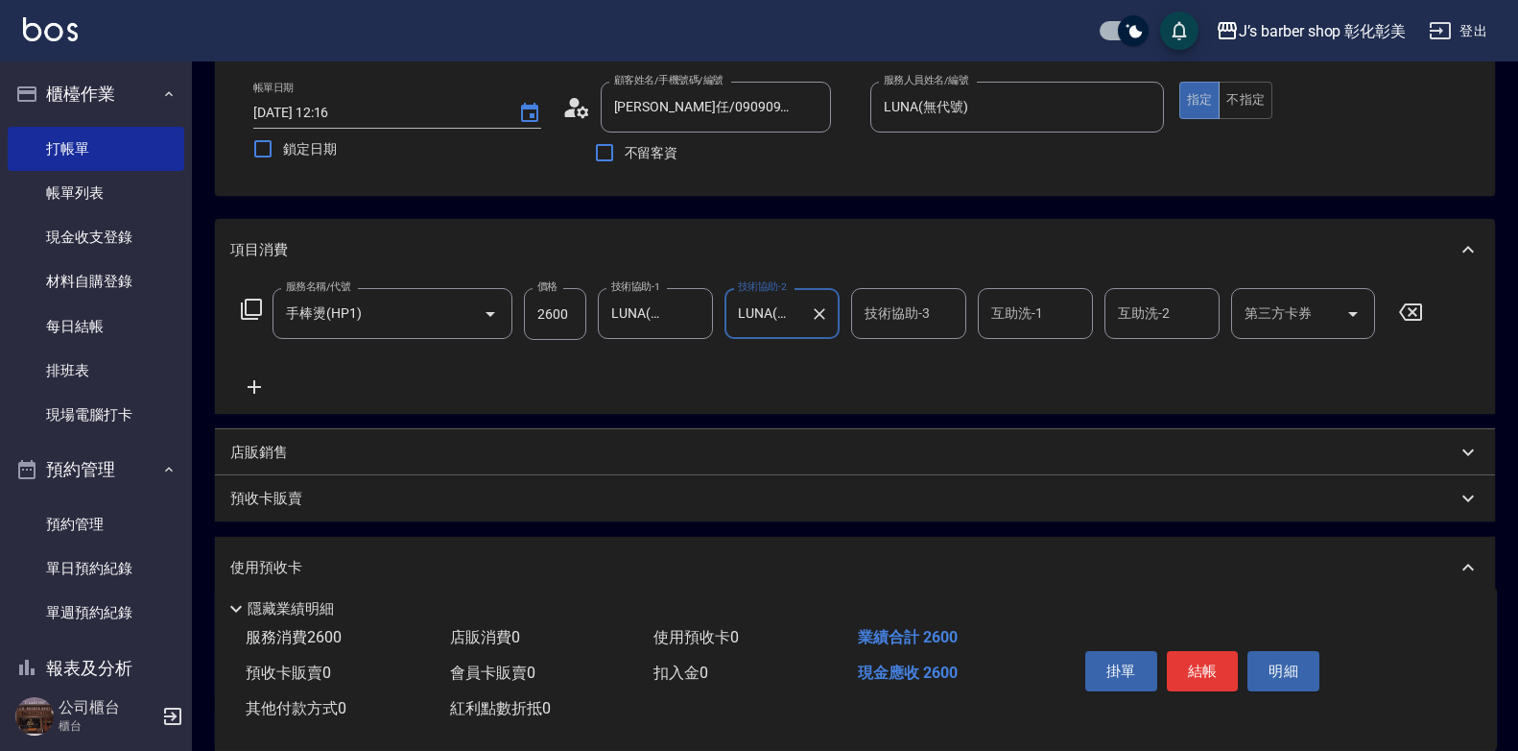
click at [883, 332] on div "技術協助-3" at bounding box center [908, 313] width 115 height 51
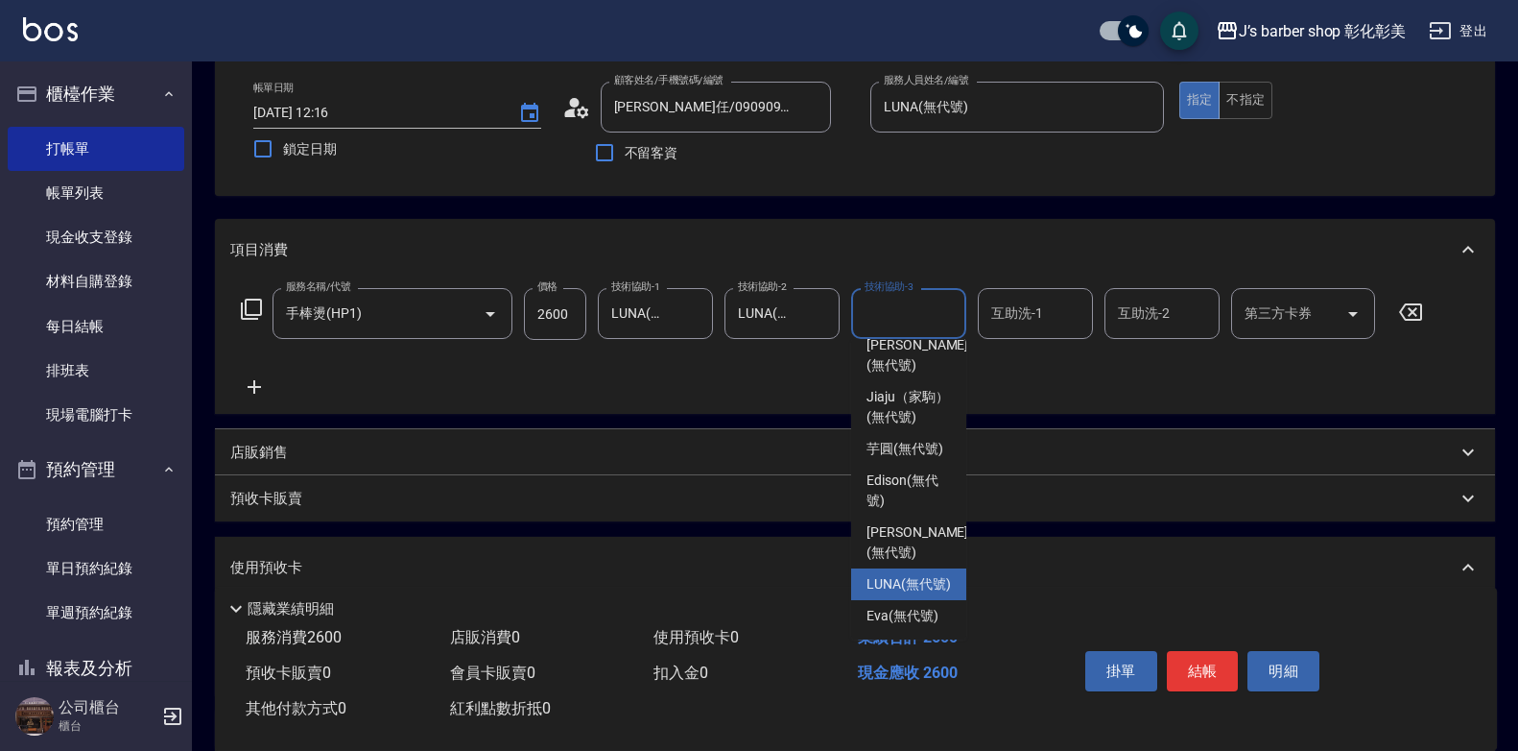
click at [905, 574] on span "LUNA (無代號)" at bounding box center [909, 584] width 84 height 20
type input "LUNA(無代號)"
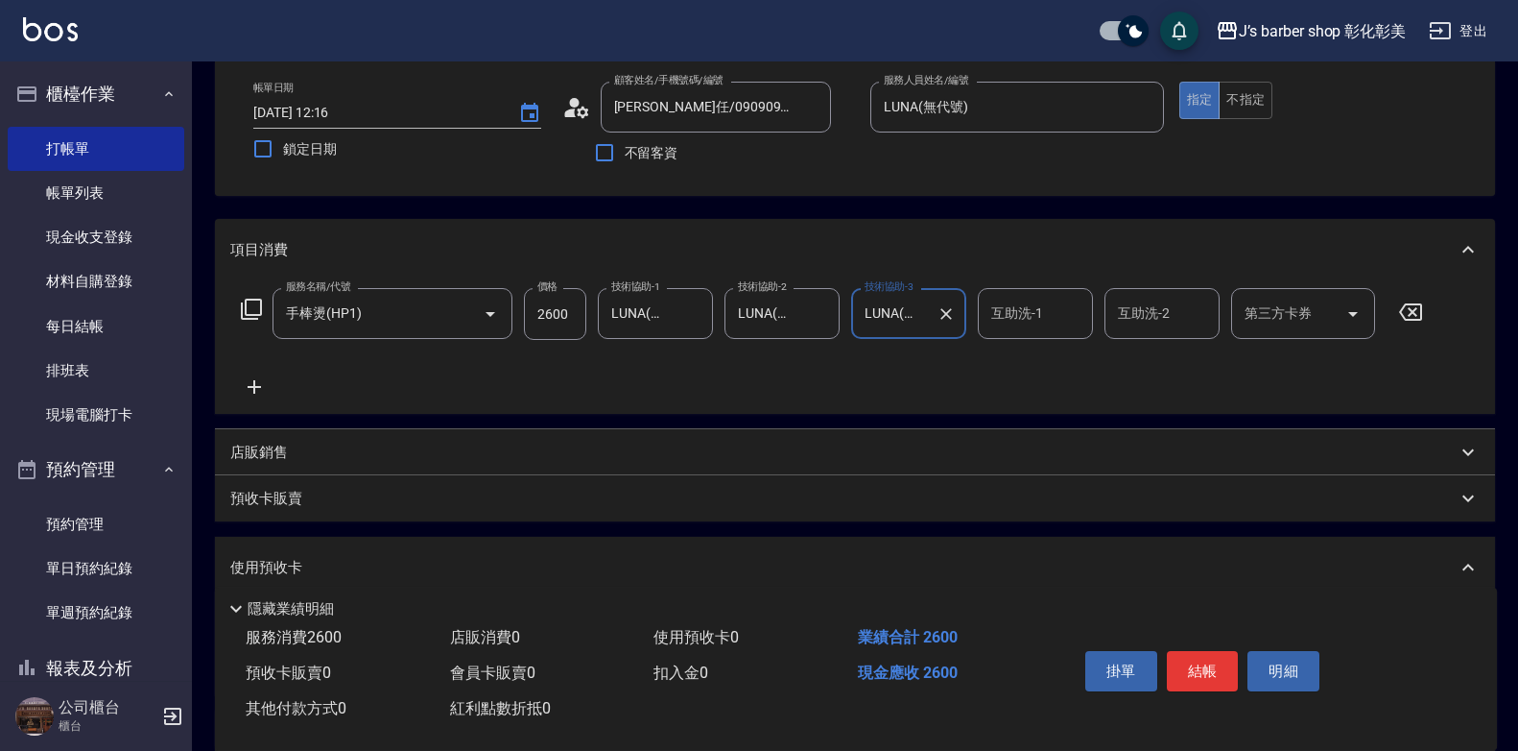
click at [1030, 294] on div "互助洗-1" at bounding box center [1035, 313] width 115 height 51
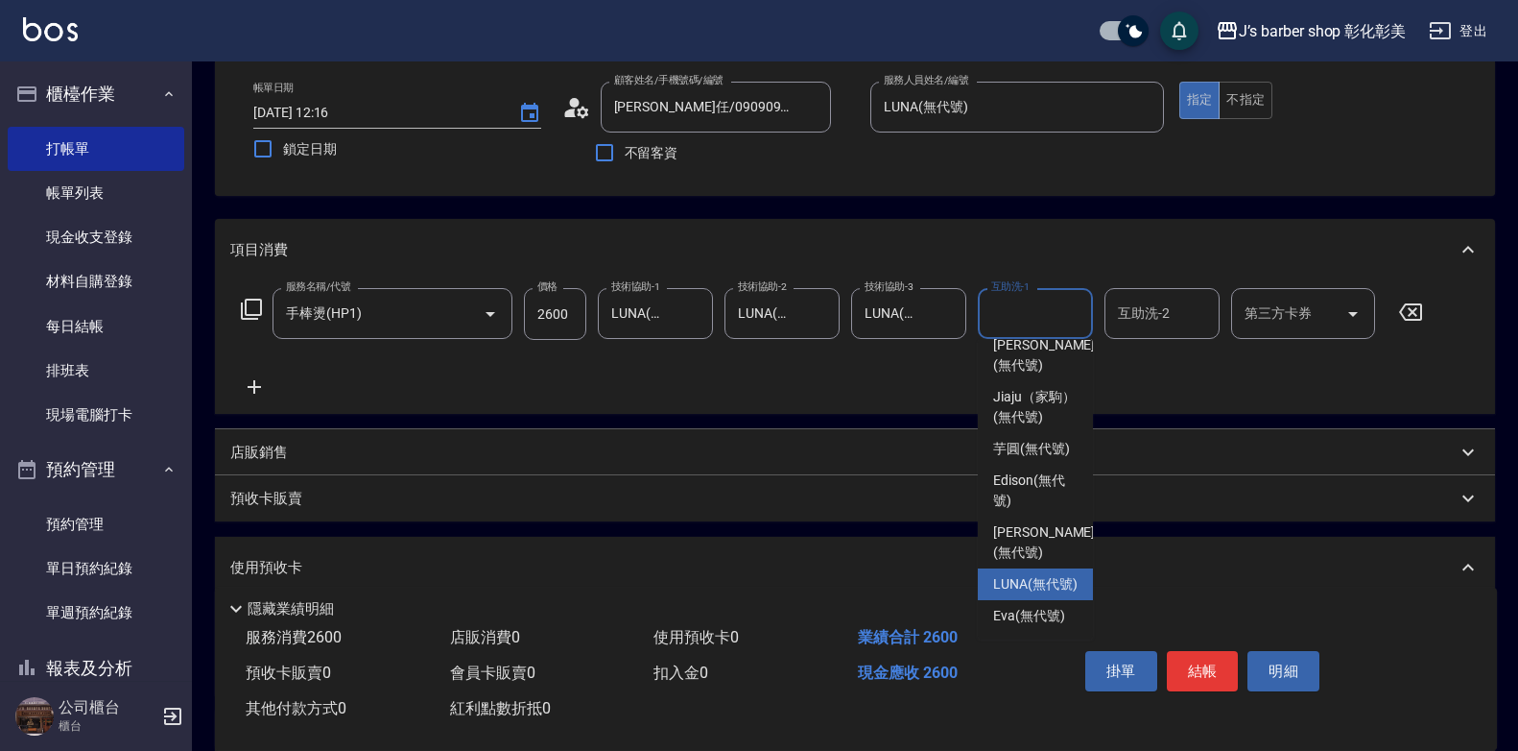
click at [1050, 581] on span "LUNA (無代號)" at bounding box center [1035, 584] width 84 height 20
type input "LUNA(無代號)"
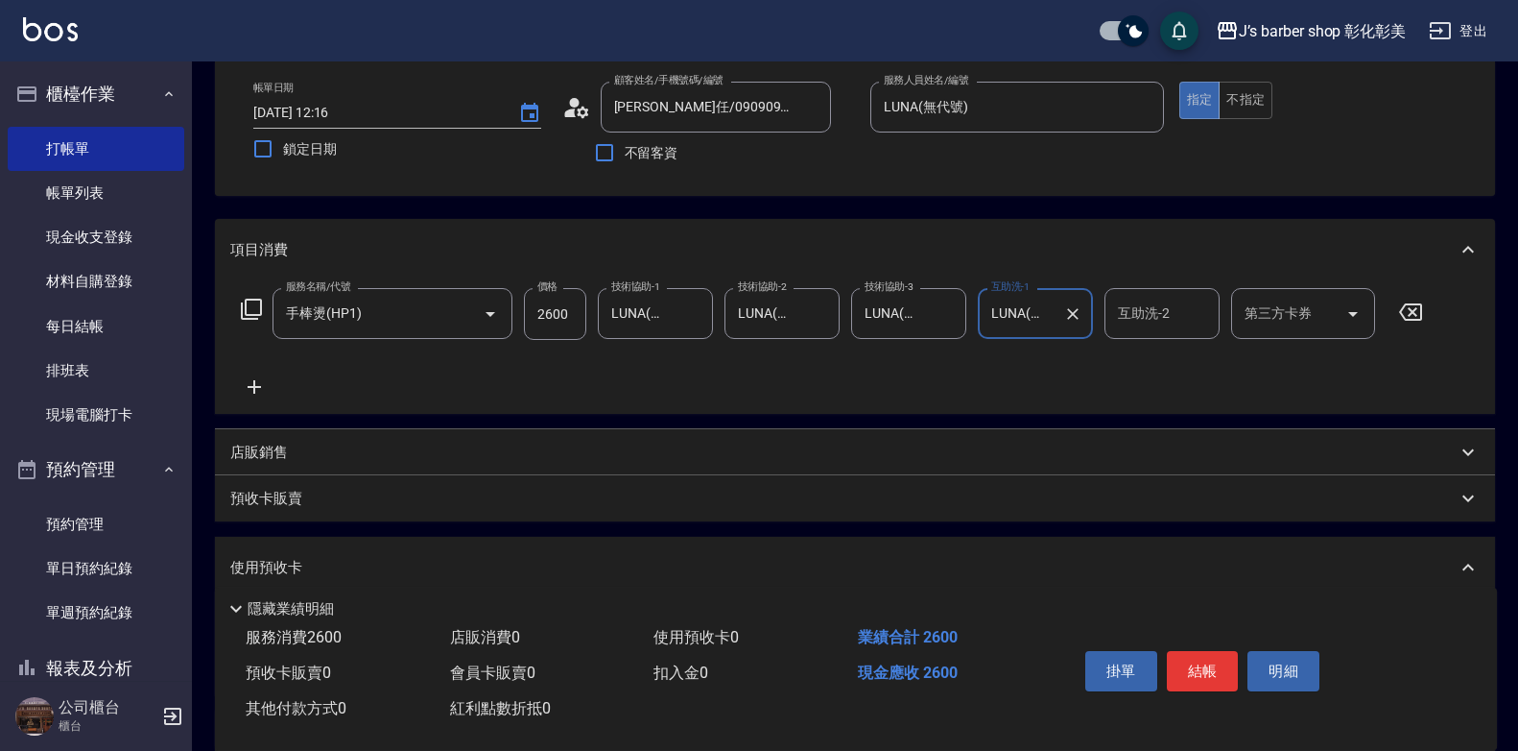
click at [1181, 314] on input "互助洗-2" at bounding box center [1162, 314] width 98 height 34
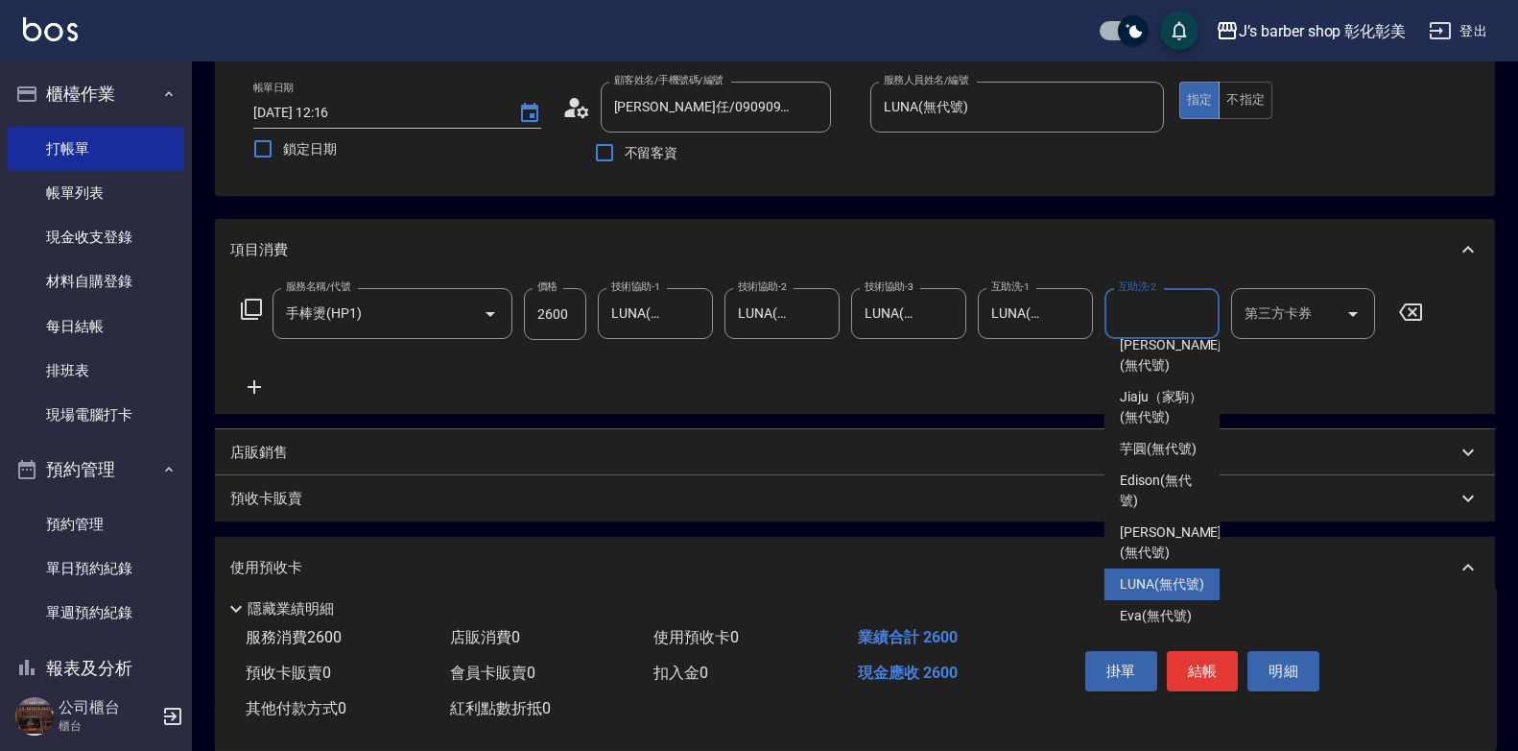
click at [1158, 574] on span "LUNA (無代號)" at bounding box center [1162, 584] width 84 height 20
type input "LUNA(無代號)"
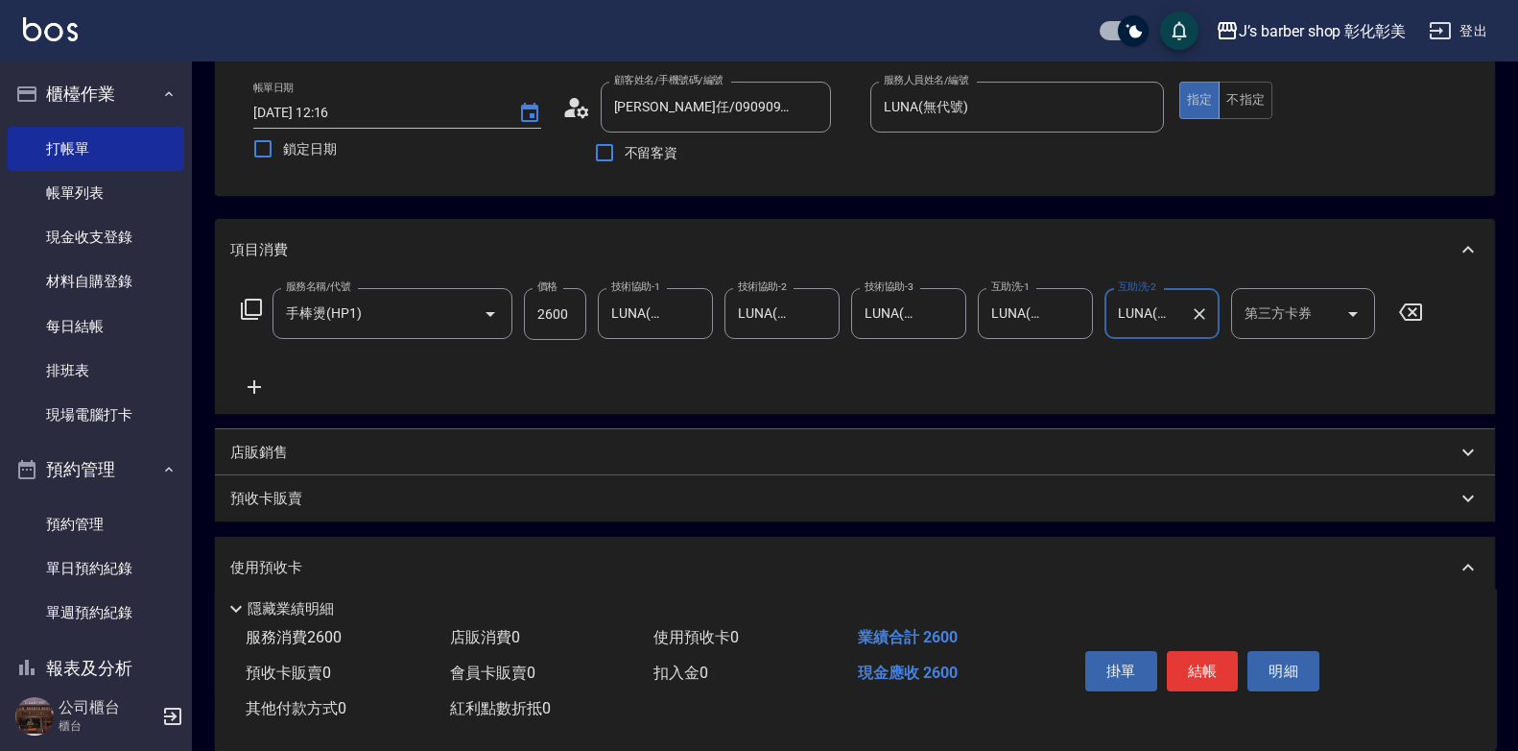
click at [257, 392] on icon at bounding box center [254, 386] width 48 height 23
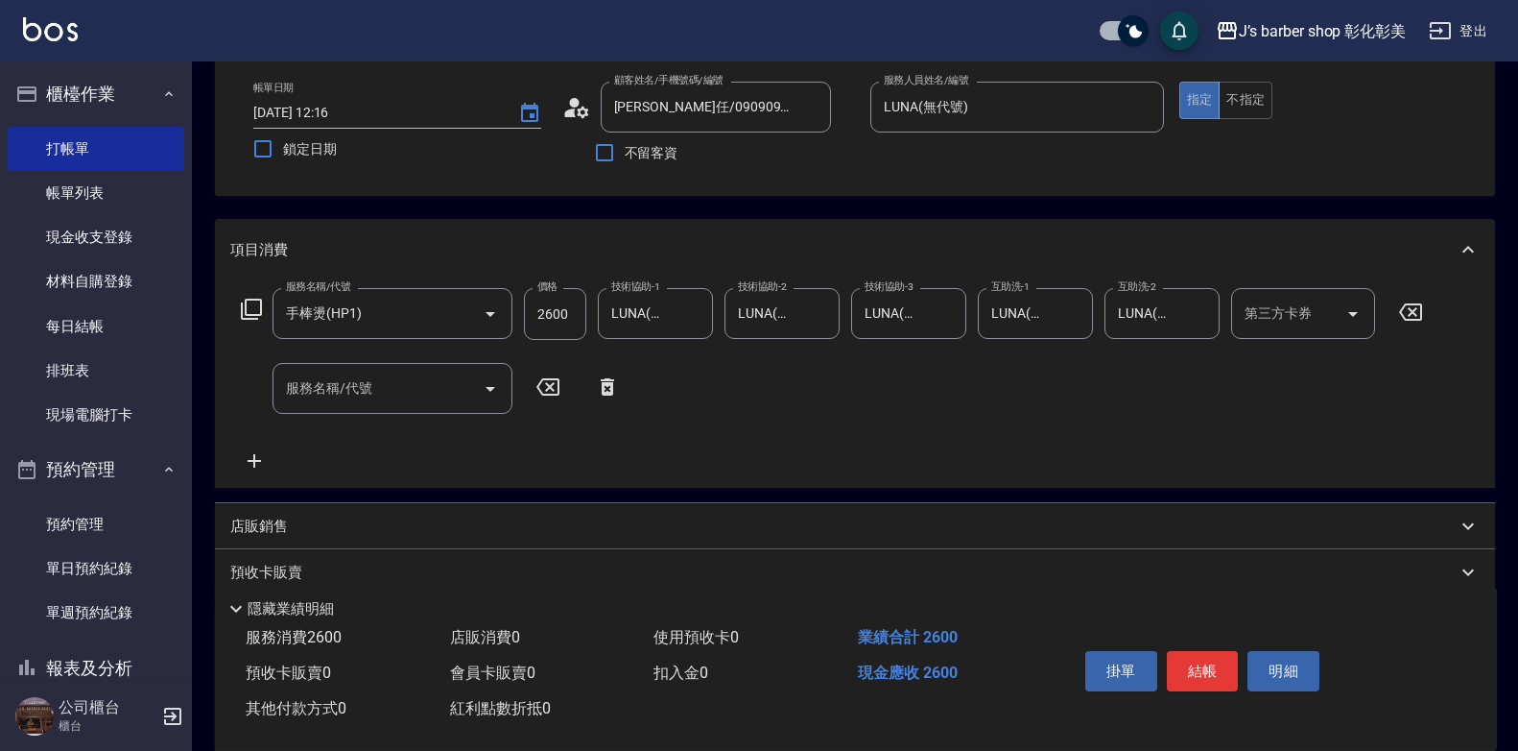
click at [338, 394] on div "服務名稱/代號 服務名稱/代號" at bounding box center [393, 388] width 240 height 51
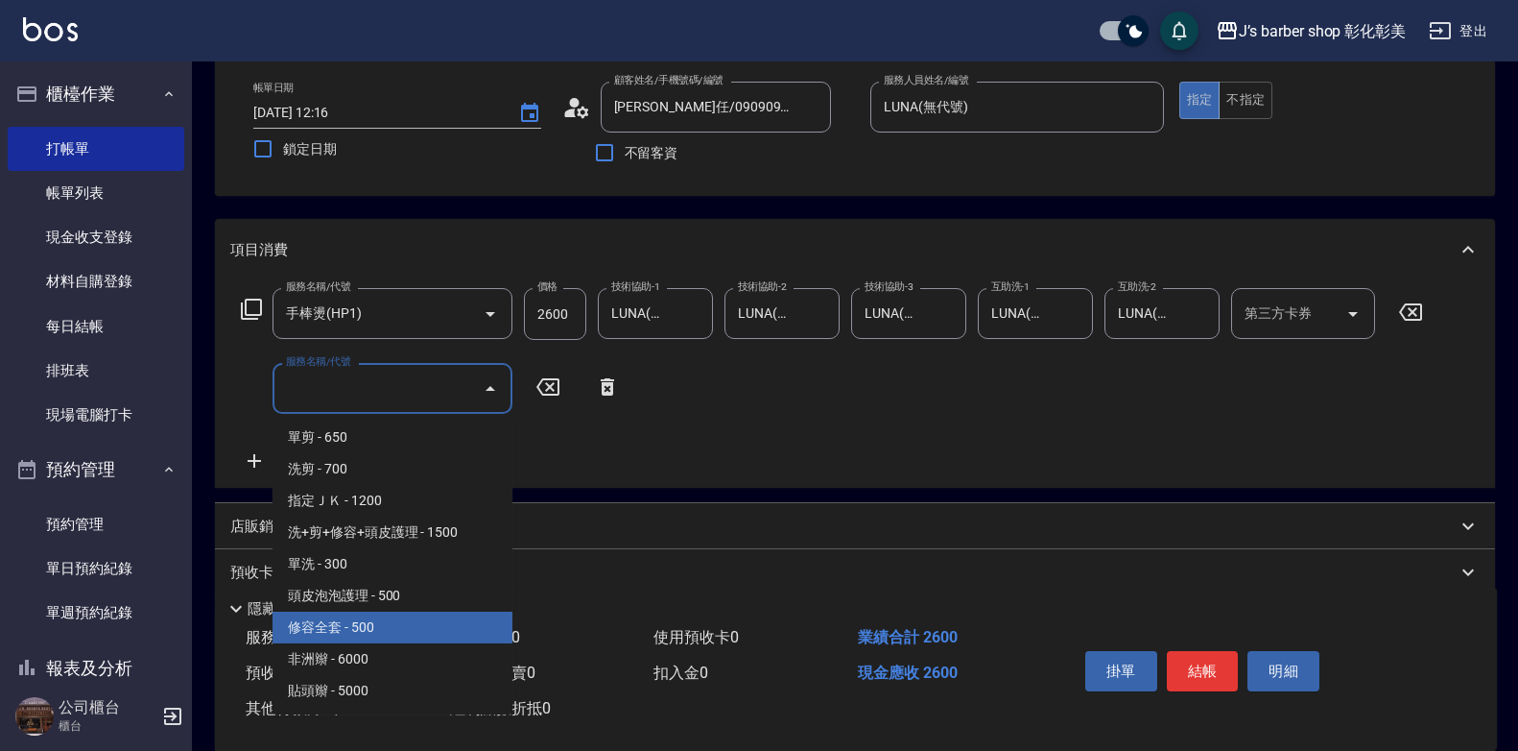
click at [433, 619] on span "修容全套 - 500" at bounding box center [393, 627] width 240 height 32
type input "修容全套(202)"
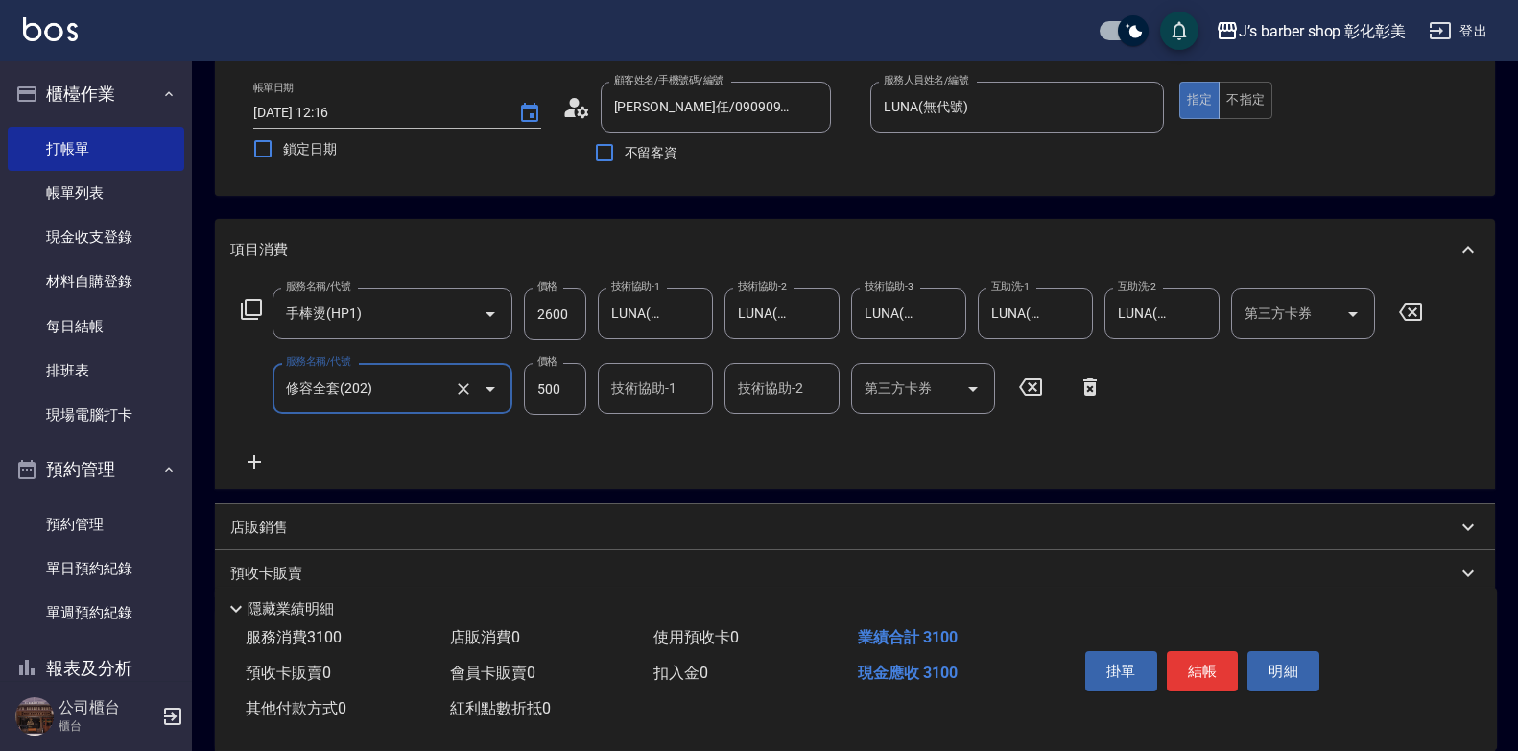
click at [563, 407] on input "500" at bounding box center [555, 389] width 62 height 52
type input "400"
click at [657, 360] on div "服務名稱/代號 手棒燙(HP1) 服務名稱/代號 價格 2600 價格 技術協助-1 LUNA(無代號) 技術協助-1 技術協助-2 LUNA(無代號) 技術…" at bounding box center [832, 380] width 1205 height 185
click at [651, 362] on div "服務名稱/代號 手棒燙(HP1) 服務名稱/代號 價格 2600 價格 技術協助-1 LUNA(無代號) 技術協助-1 技術協助-2 LUNA(無代號) 技術…" at bounding box center [832, 380] width 1205 height 185
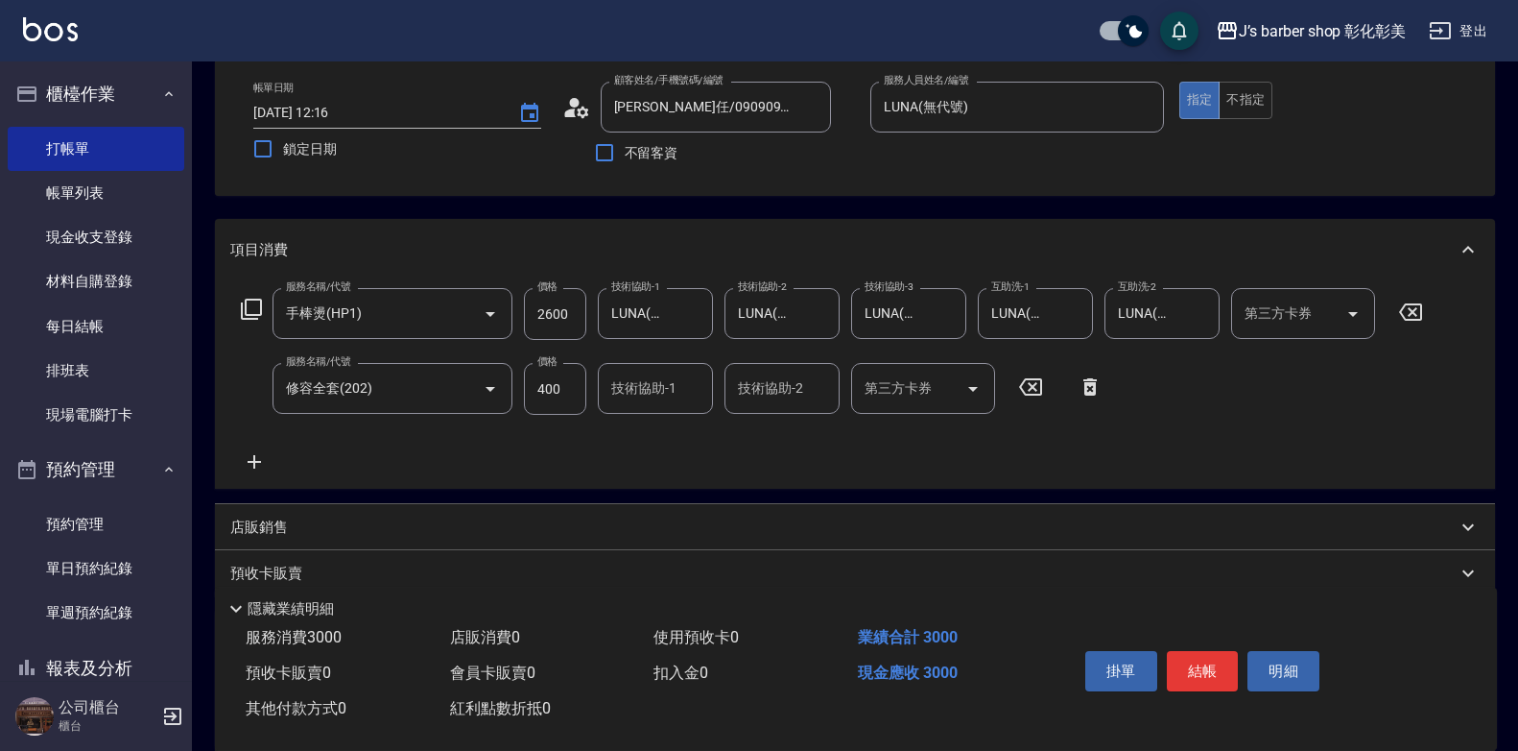
click at [654, 388] on div "技術協助-1 技術協助-1" at bounding box center [655, 388] width 115 height 51
click at [654, 388] on label "技術協助-1" at bounding box center [643, 387] width 65 height 19
click at [654, 388] on input "技術協助-1" at bounding box center [656, 388] width 98 height 34
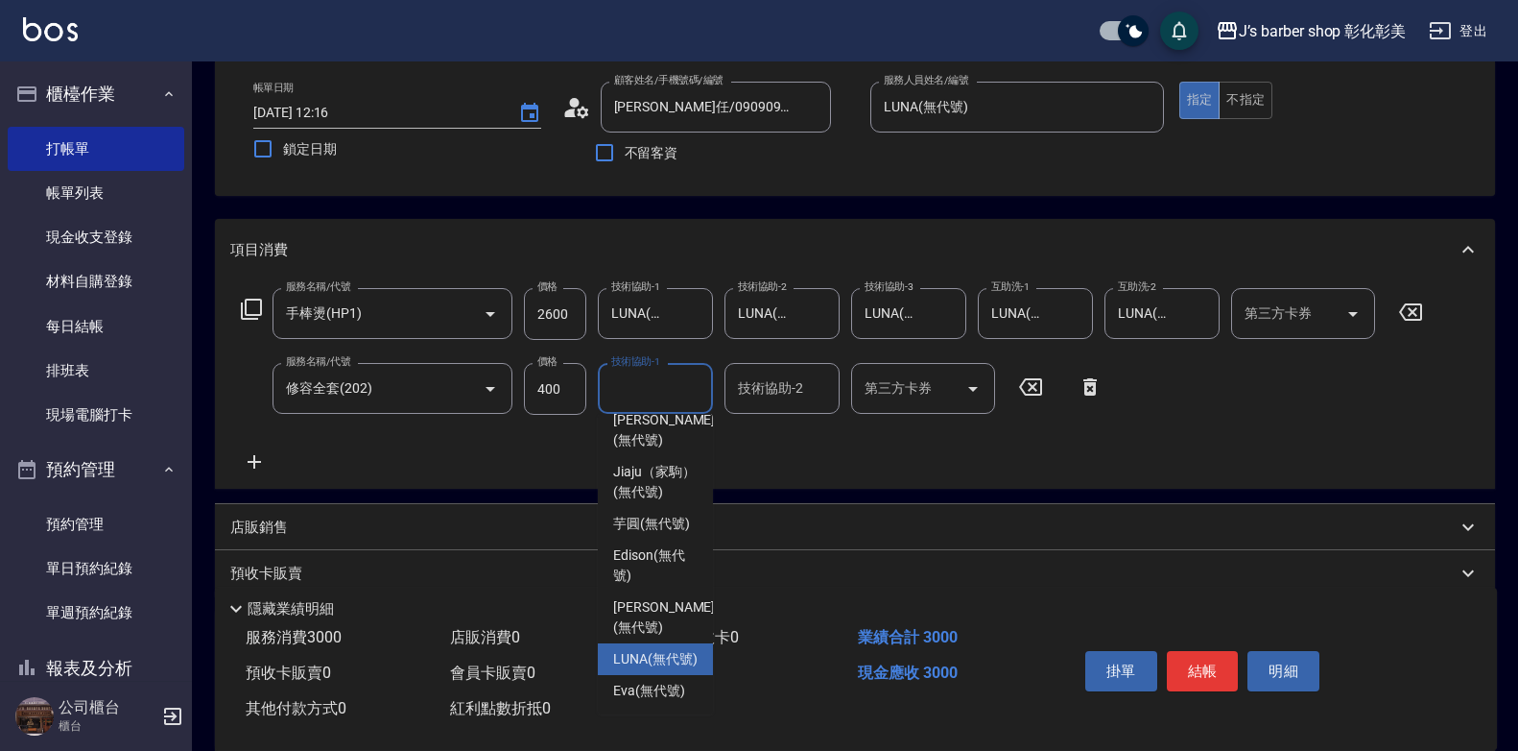
click at [608, 652] on div "LUNA (無代號)" at bounding box center [655, 659] width 115 height 32
type input "LUNA(無代號)"
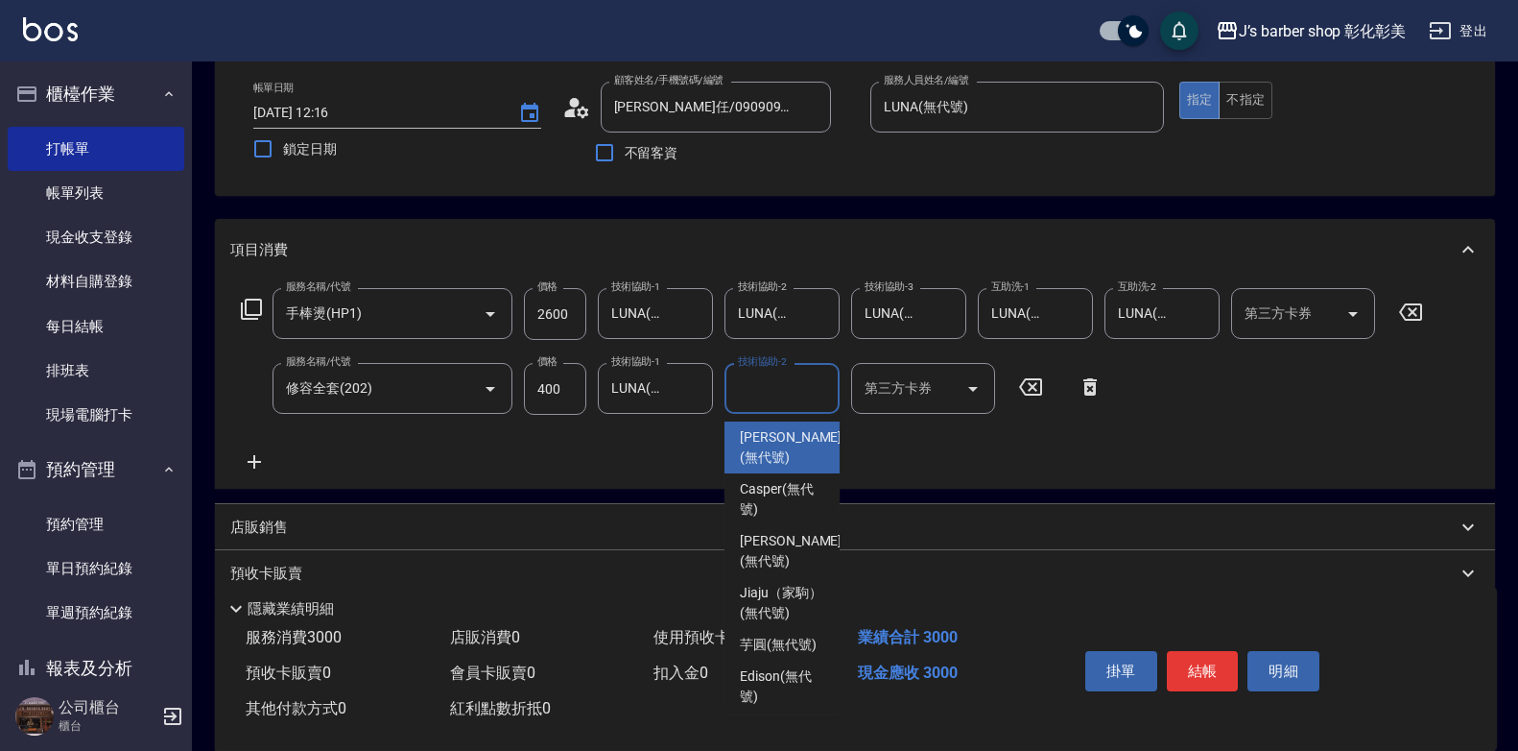
click at [788, 392] on input "技術協助-2" at bounding box center [782, 388] width 98 height 34
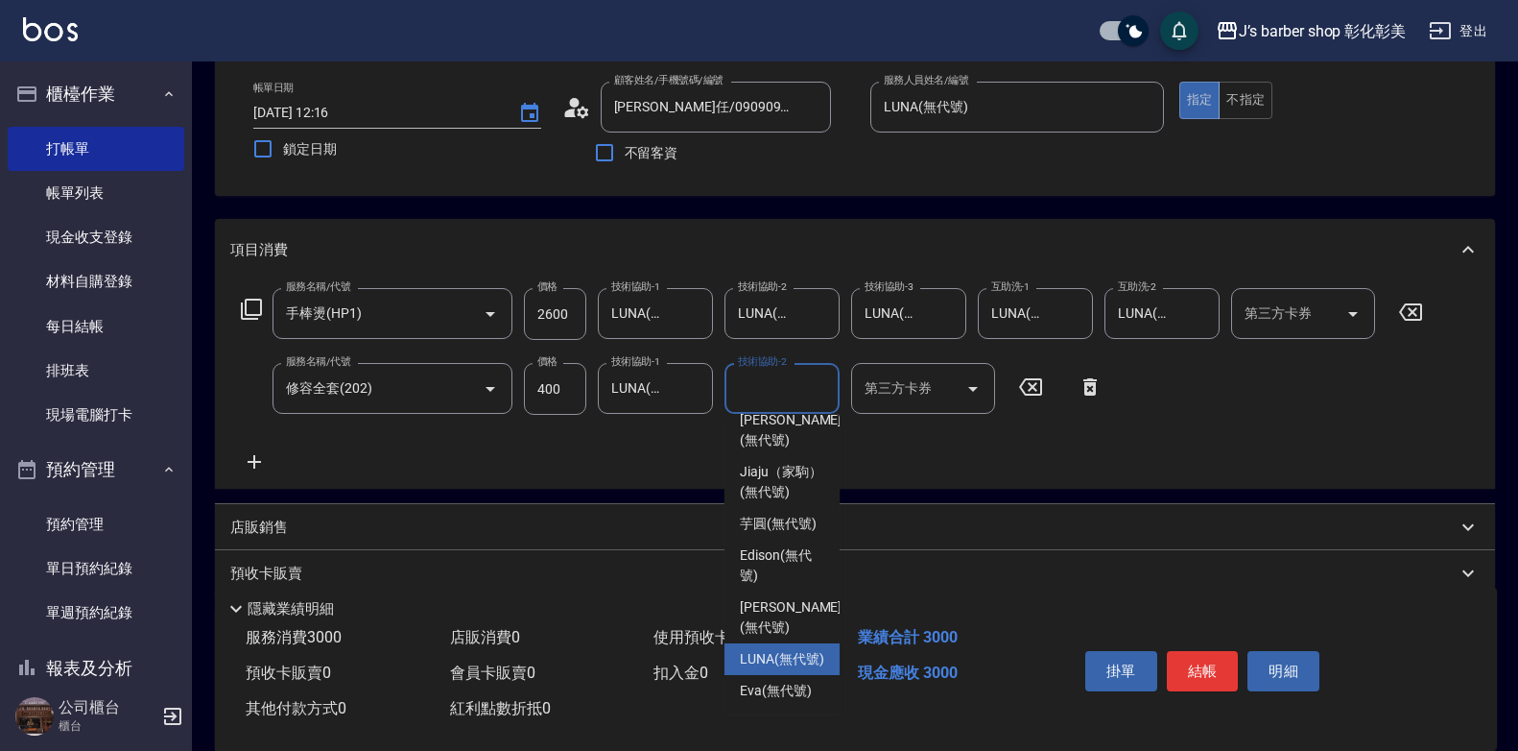
click at [774, 649] on span "LUNA (無代號)" at bounding box center [782, 659] width 84 height 20
type input "LUNA(無代號)"
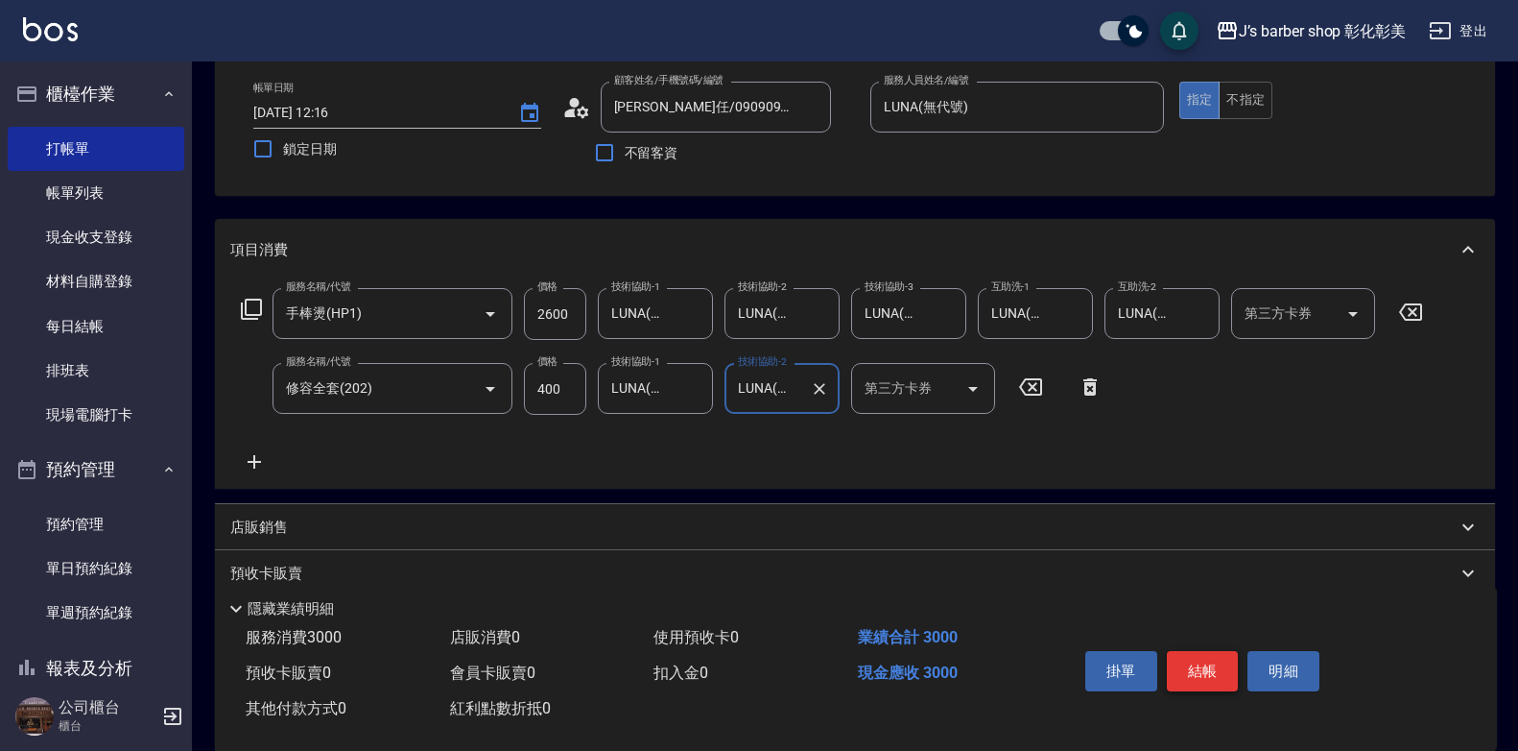
click at [1214, 658] on button "結帳" at bounding box center [1203, 671] width 72 height 40
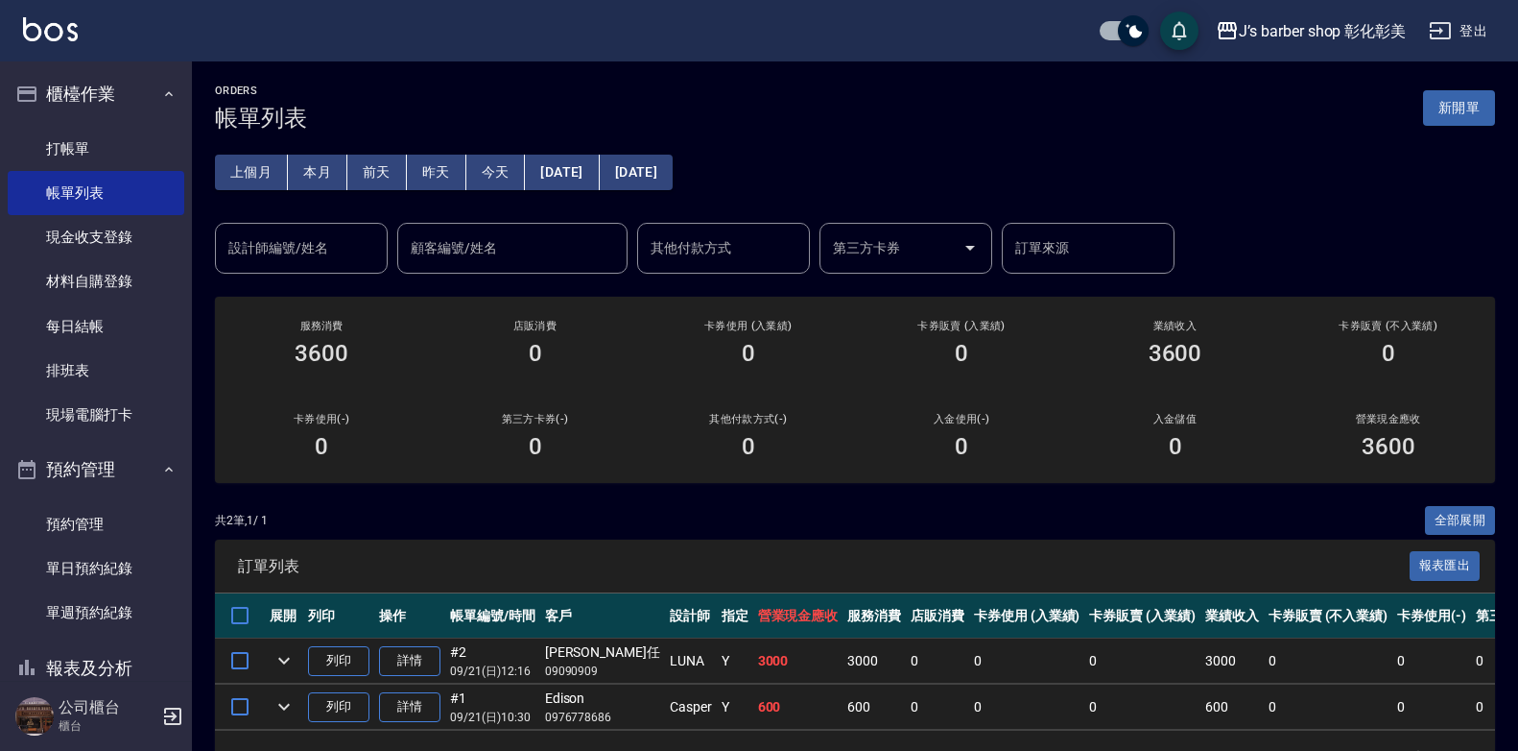
scroll to position [69, 0]
